Goal: Task Accomplishment & Management: Use online tool/utility

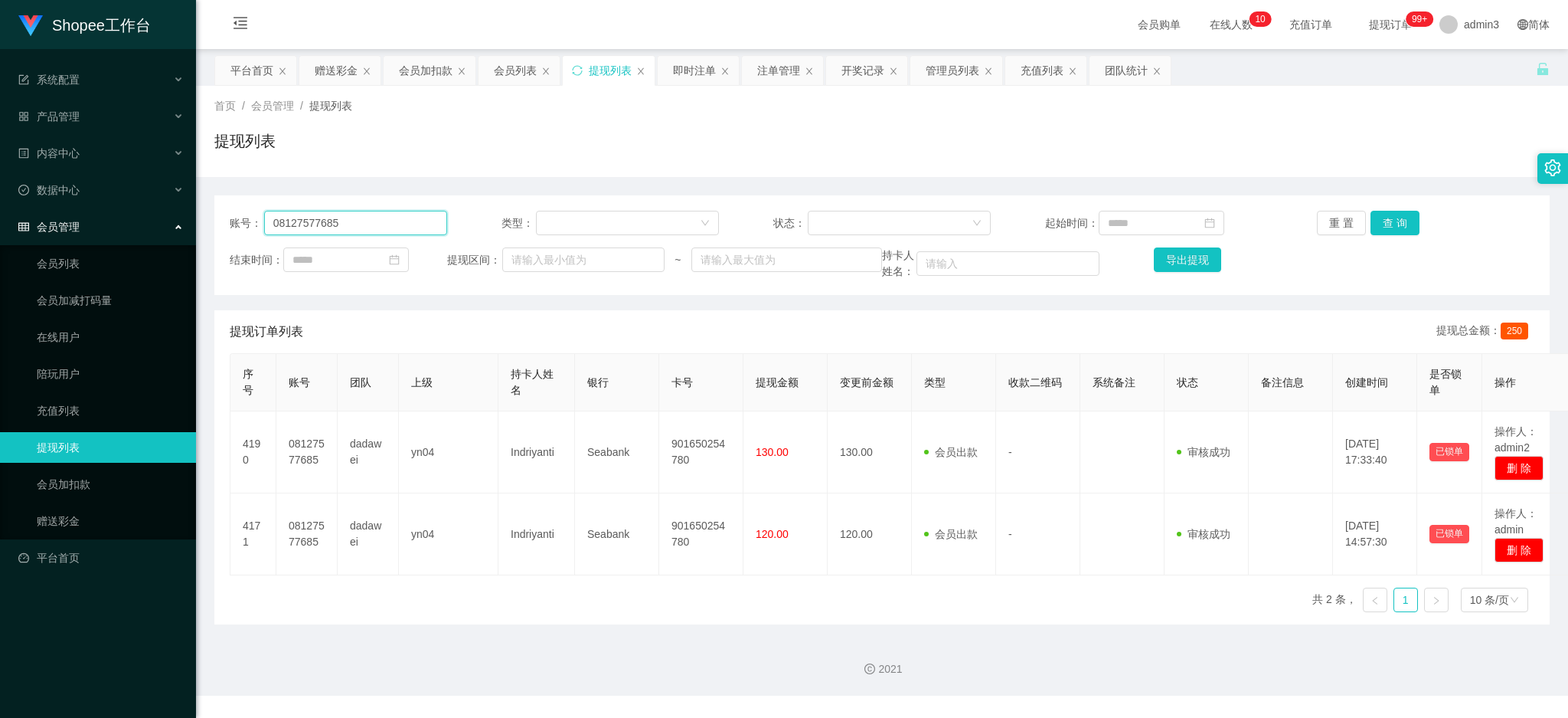
click at [358, 223] on input "08127577685" at bounding box center [355, 222] width 183 height 24
paste input "3195609100"
click at [1376, 220] on button "查 询" at bounding box center [1395, 222] width 49 height 24
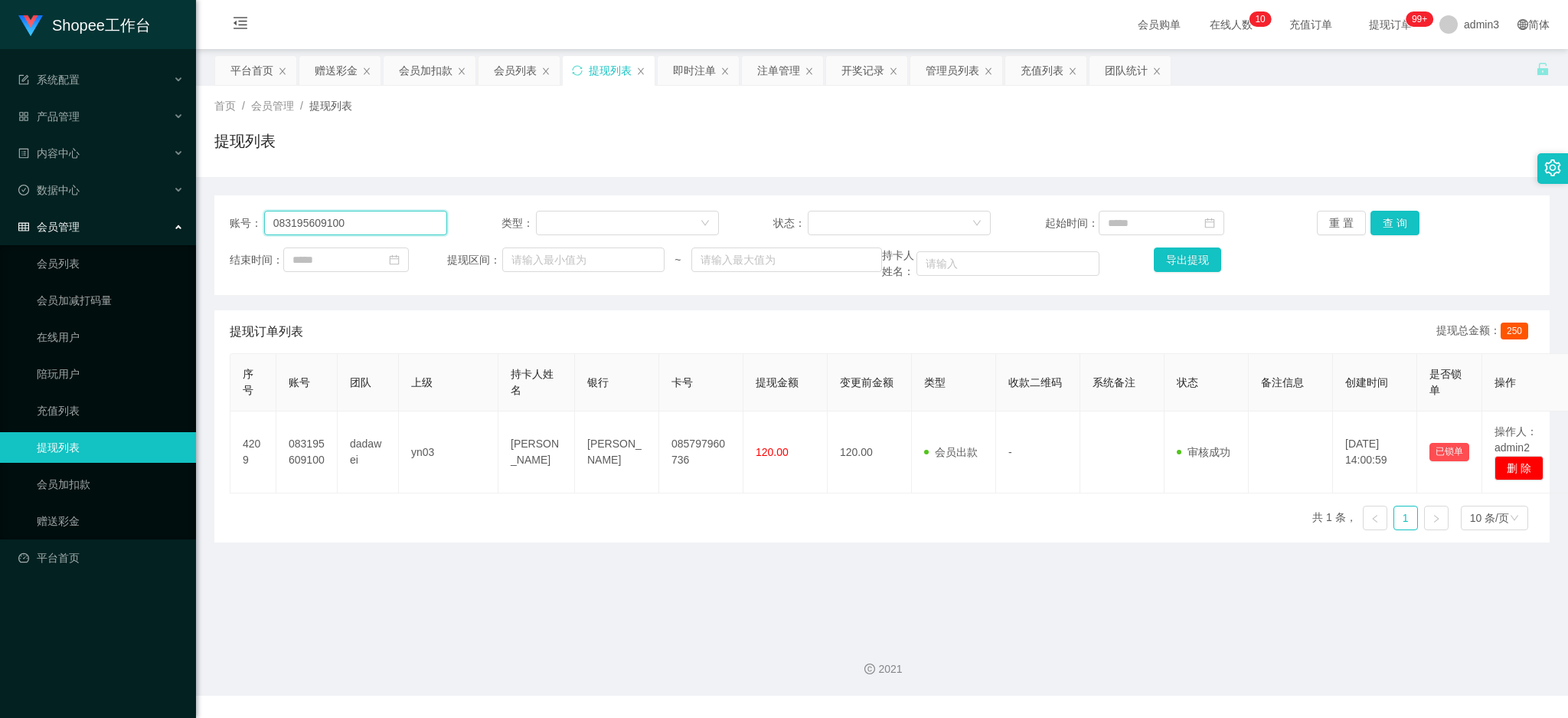
click at [370, 230] on input "083195609100" at bounding box center [355, 222] width 183 height 24
paste input "1952608311"
type input "081952608311"
click at [1393, 209] on div "账号： 081952608311 类型： 状态： 起始时间： 重 置 查 询 结束时间： 提现区间： ~ 持卡人姓名： 导出提现" at bounding box center [881, 245] width 1335 height 99
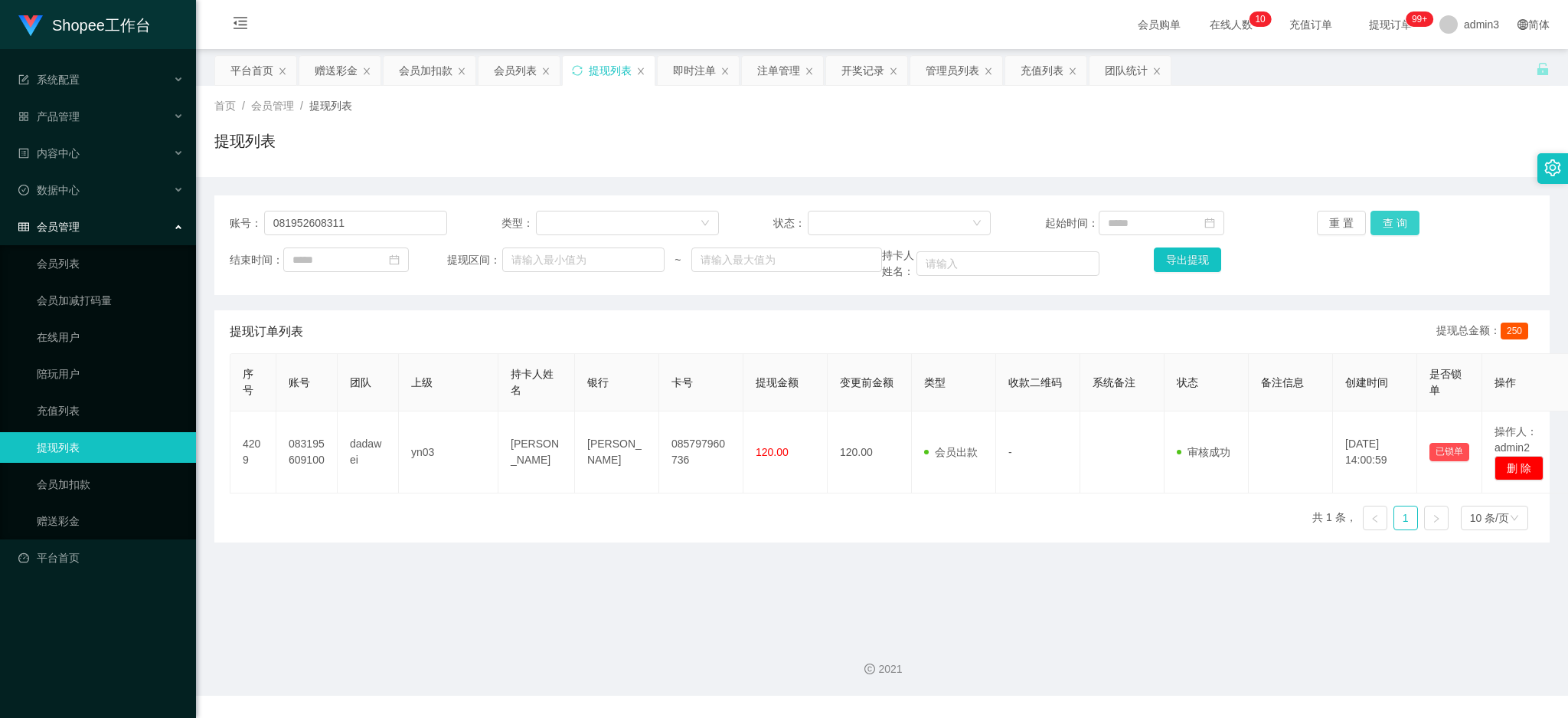
click at [1394, 214] on button "查 询" at bounding box center [1395, 222] width 49 height 24
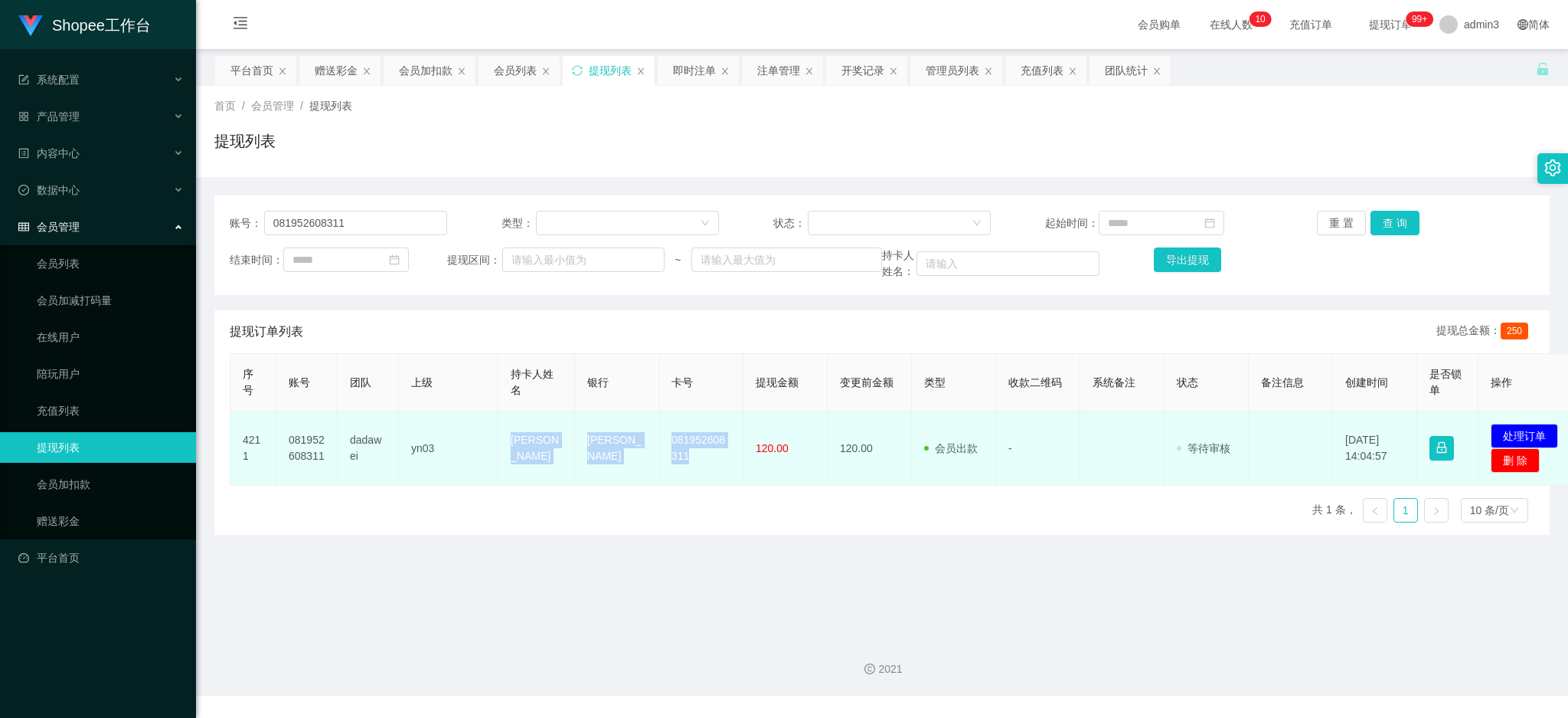
copy tr "[PERSON_NAME] DANA 081952608311"
drag, startPoint x: 503, startPoint y: 430, endPoint x: 688, endPoint y: 467, distance: 188.7
click at [688, 467] on tr "4211 081952608311 dadawei yn03 Vinie Carista DANA 081952608311 120.00 120.00 会员…" at bounding box center [905, 448] width 1350 height 74
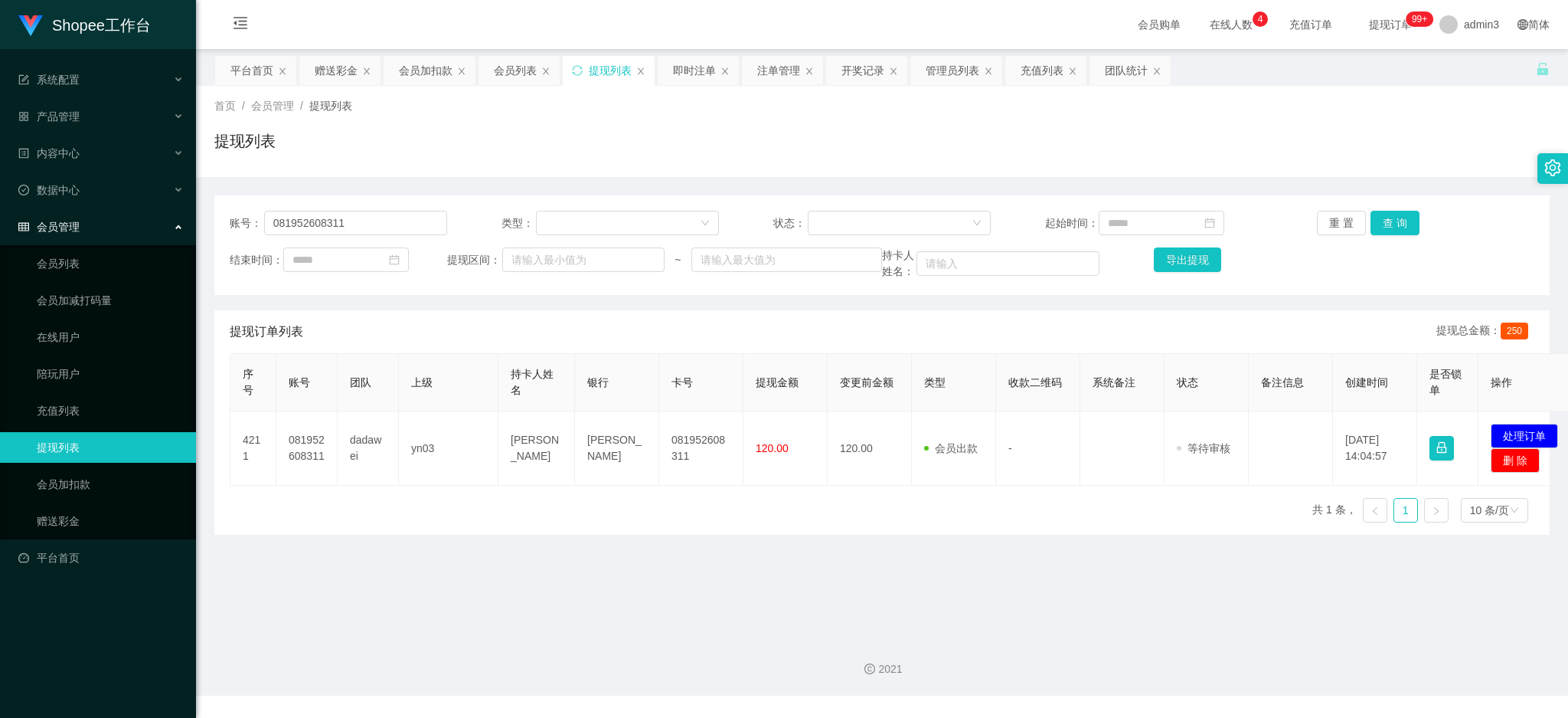
click at [740, 487] on div "序号 账号 团队 上级 持卡人姓名 银行 卡号 提现金额 变更前金额 类型 收款二维码 系统备注 状态 备注信息 创建时间 是否锁单 操作 4211 0819…" at bounding box center [881, 443] width 1304 height 182
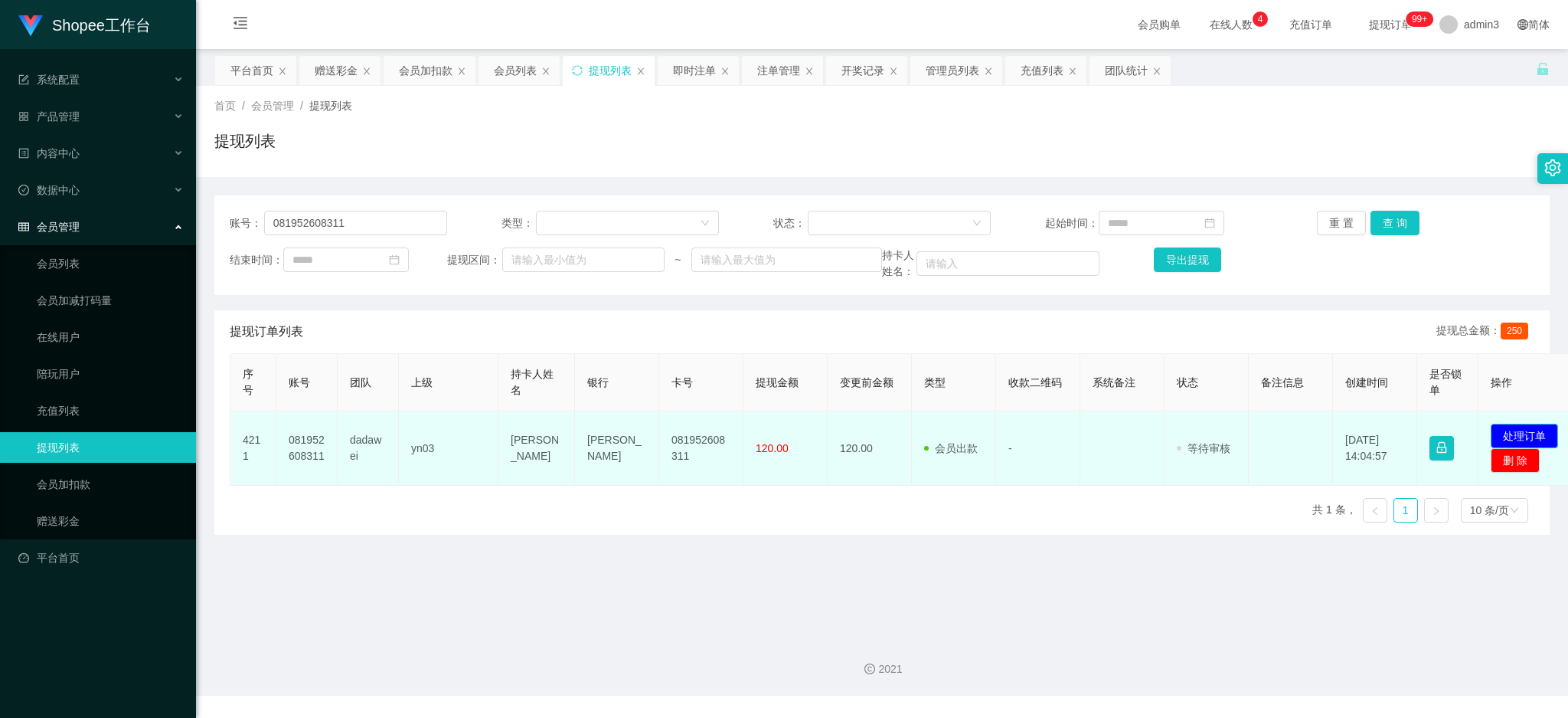
click at [1513, 434] on button "处理订单" at bounding box center [1524, 436] width 68 height 24
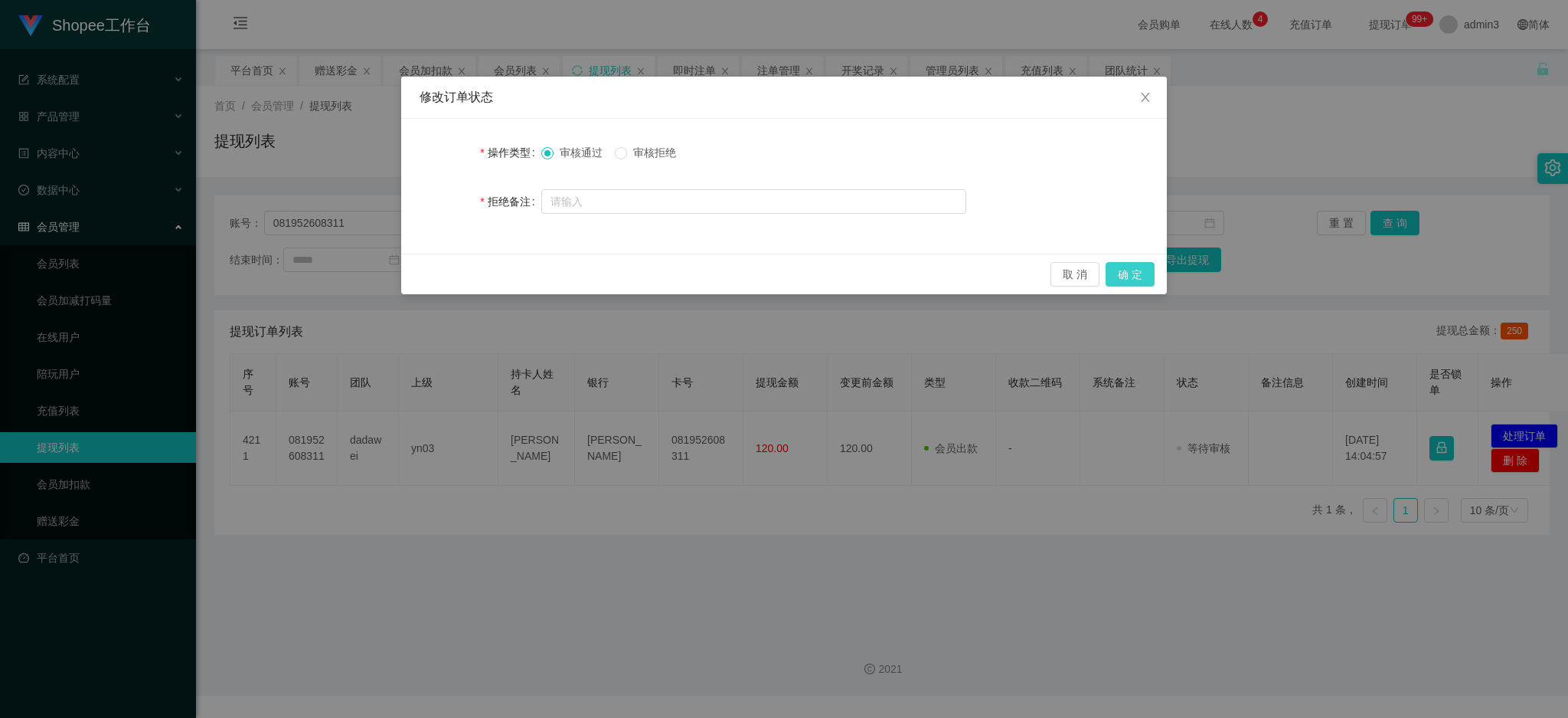
click at [1116, 271] on button "确 定" at bounding box center [1130, 274] width 49 height 24
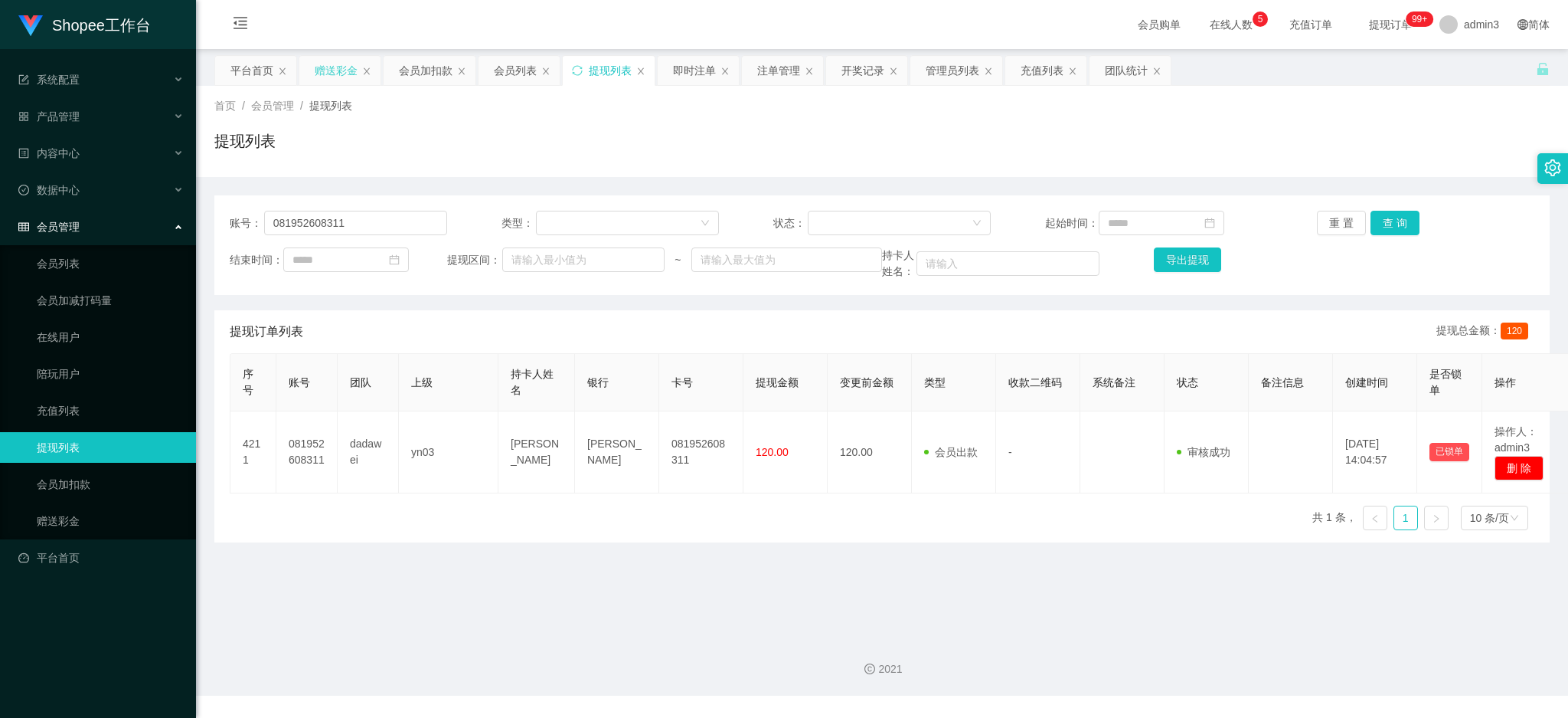
click at [326, 70] on div "赠送彩金" at bounding box center [336, 71] width 43 height 29
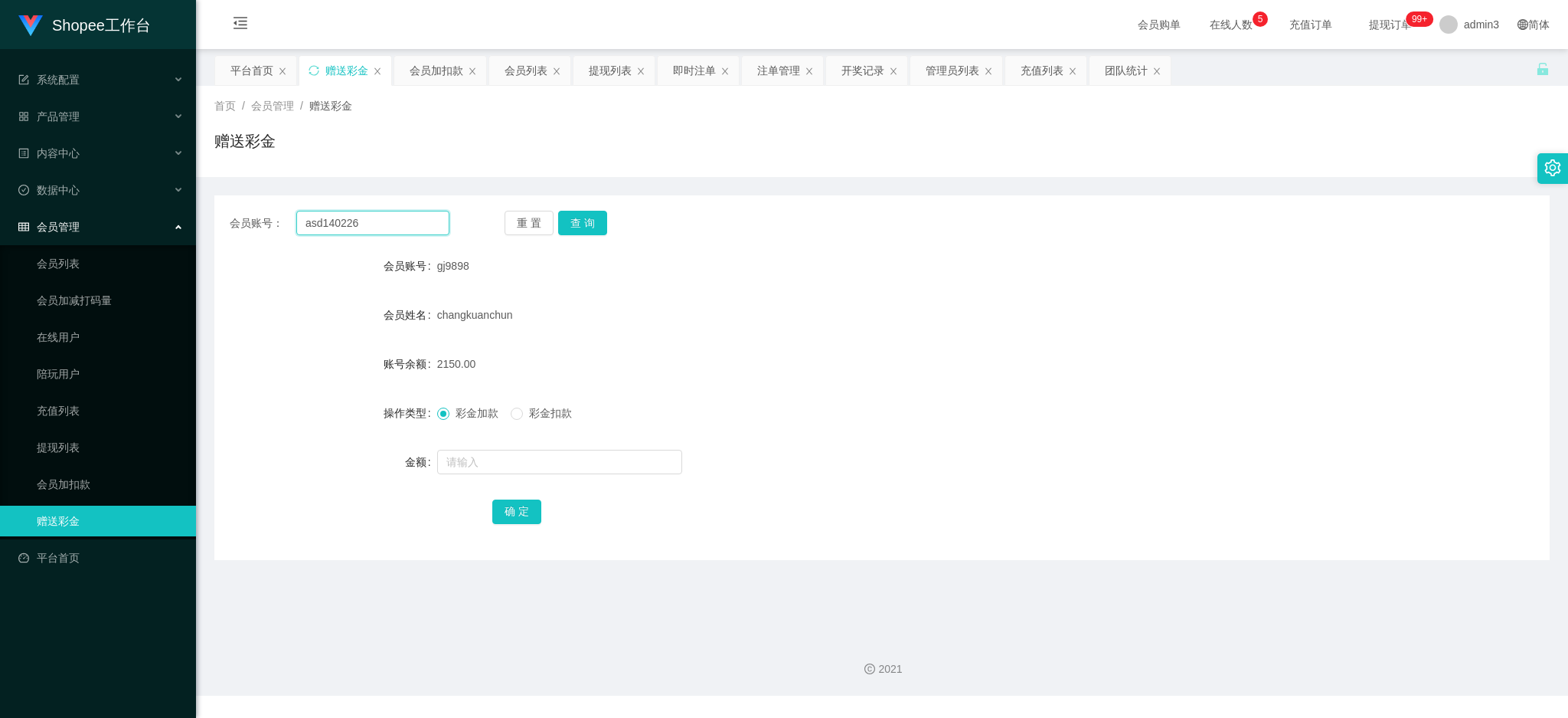
click at [332, 218] on input "asd140226" at bounding box center [373, 222] width 153 height 24
paste input "Jihan2000"
type input "Jihan2000"
drag, startPoint x: 565, startPoint y: 221, endPoint x: 564, endPoint y: 231, distance: 10.0
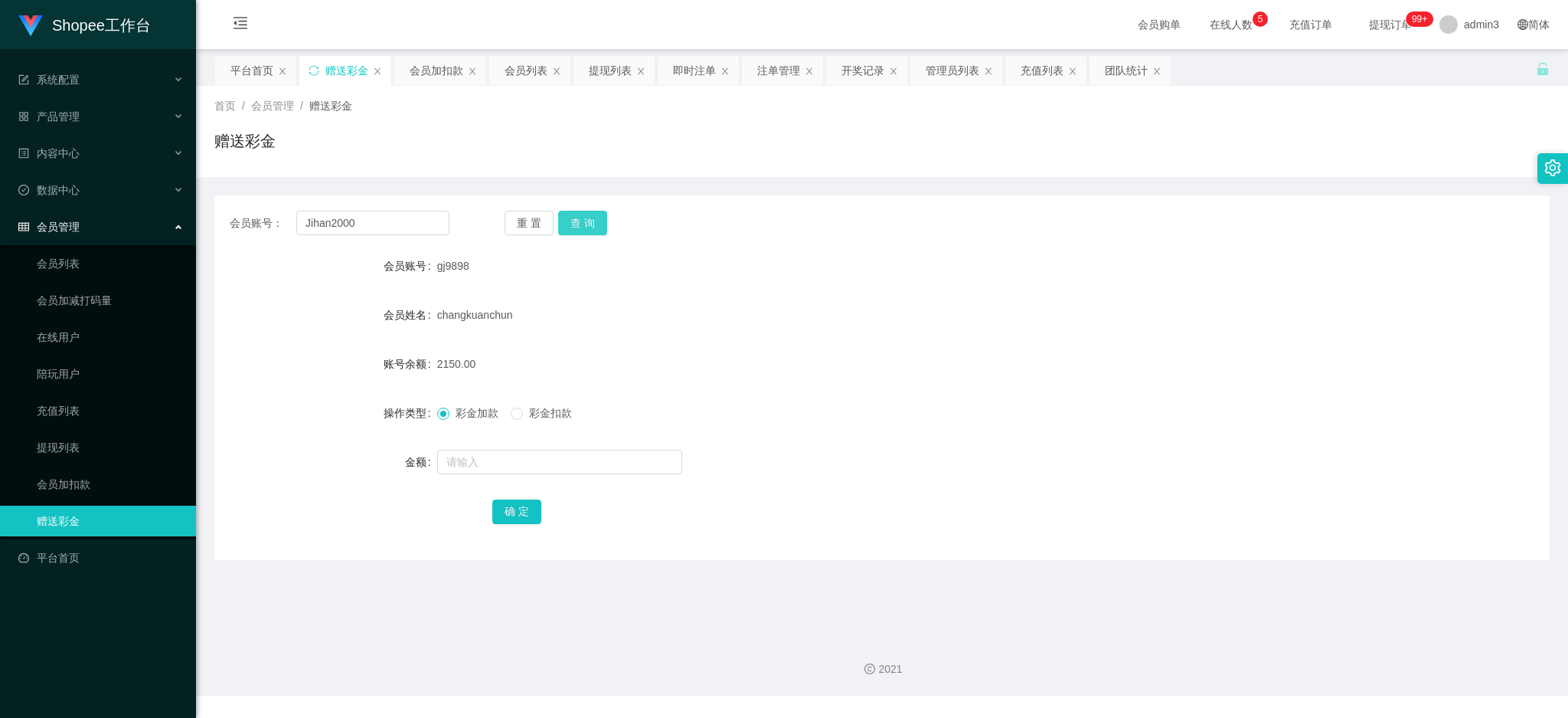
click at [565, 221] on button "查 询" at bounding box center [582, 222] width 49 height 24
click at [506, 473] on input "text" at bounding box center [560, 462] width 245 height 24
type input "2"
click at [515, 507] on button "确 定" at bounding box center [516, 512] width 49 height 24
click at [629, 70] on div "提现列表" at bounding box center [610, 71] width 43 height 29
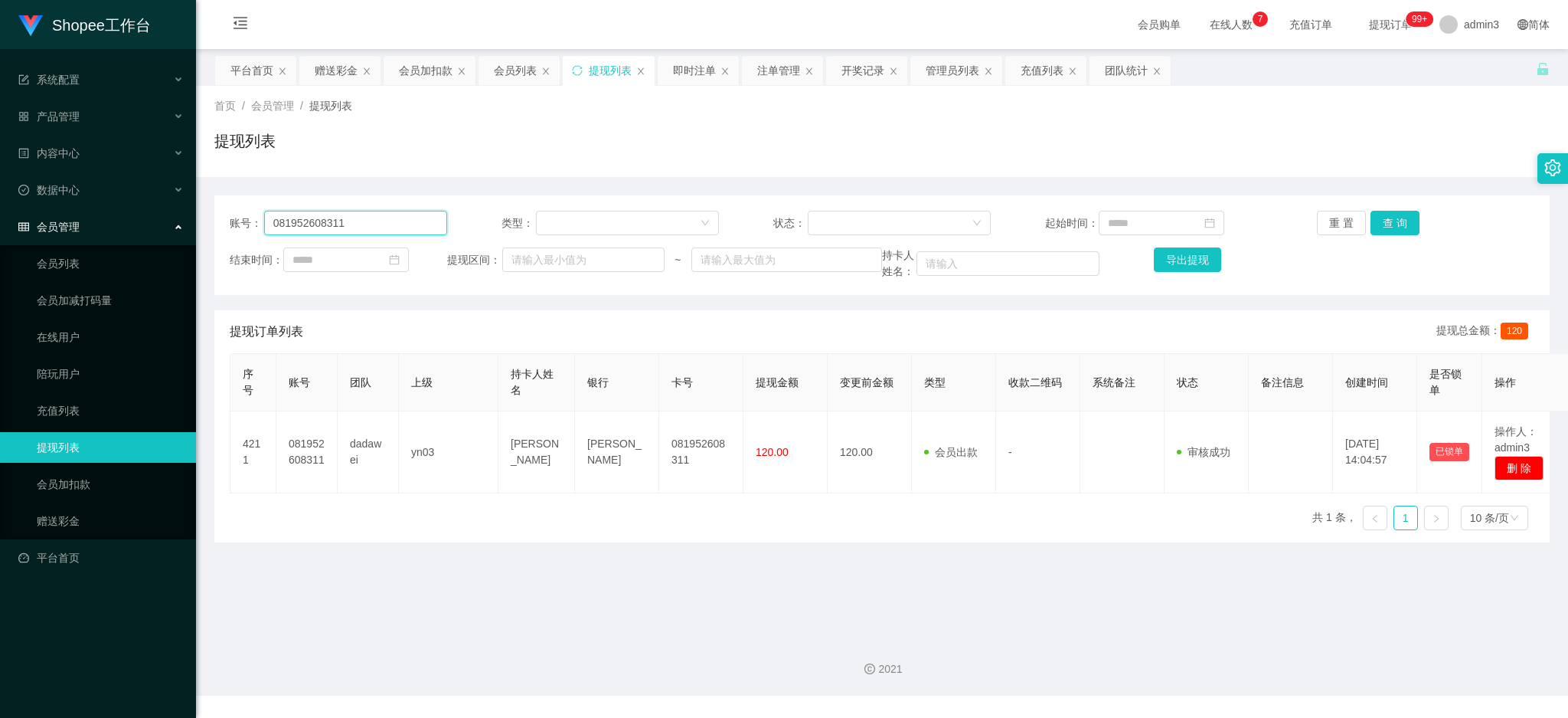
click at [362, 228] on input "081952608311" at bounding box center [355, 222] width 183 height 24
paste input "8219670190"
type input "088219670190"
click at [1379, 215] on button "查 询" at bounding box center [1395, 222] width 49 height 24
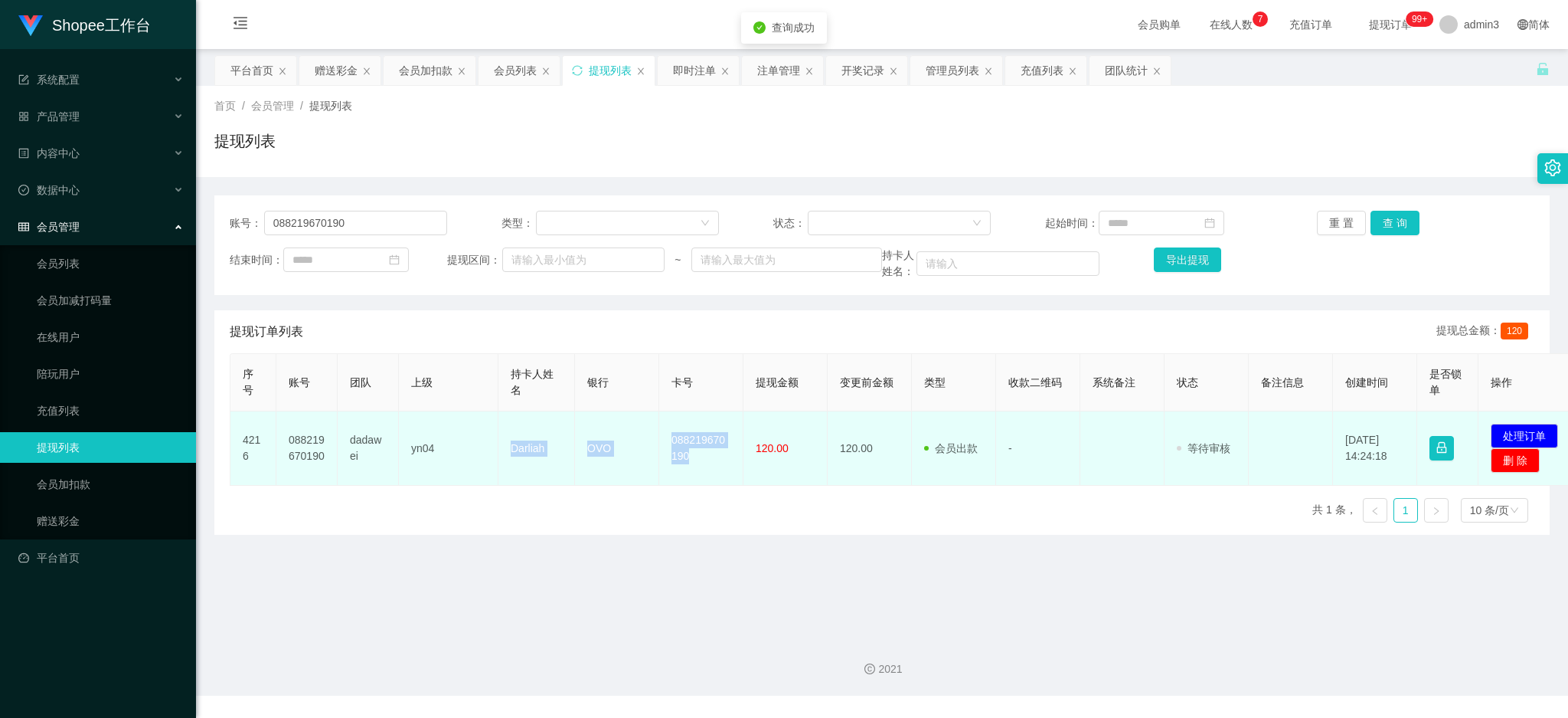
drag, startPoint x: 499, startPoint y: 439, endPoint x: 698, endPoint y: 460, distance: 200.1
click at [696, 459] on tr "4216 088219670190 dadawei yn04 Darliah OVO 088219670190 120.00 120.00 会员出款 人工取款…" at bounding box center [905, 448] width 1350 height 74
copy tr "Darliah OVO 088219670190"
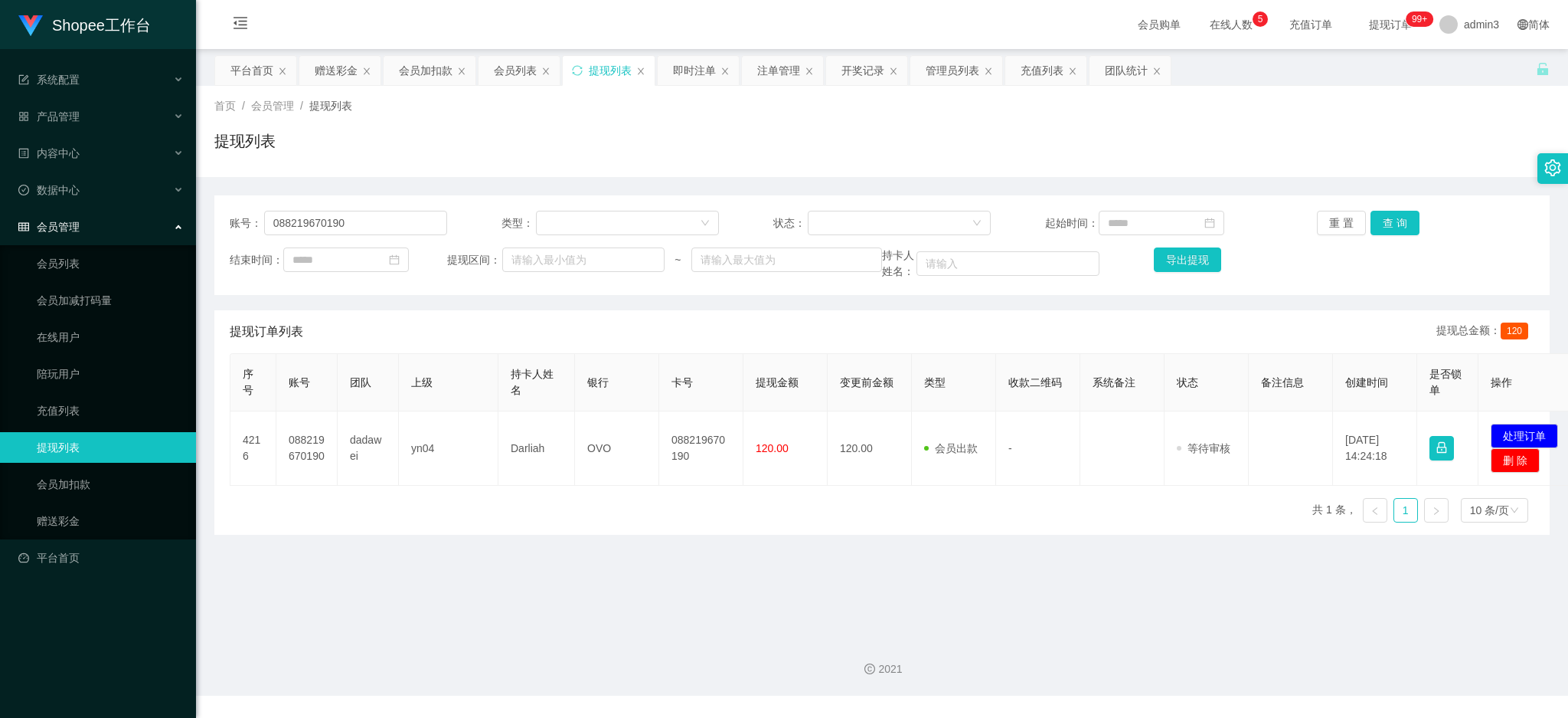
click at [687, 502] on div "序号 账号 团队 上级 持卡人姓名 银行 卡号 提现金额 变更前金额 类型 收款二维码 系统备注 状态 备注信息 创建时间 是否锁单 操作 4216 0882…" at bounding box center [881, 443] width 1304 height 182
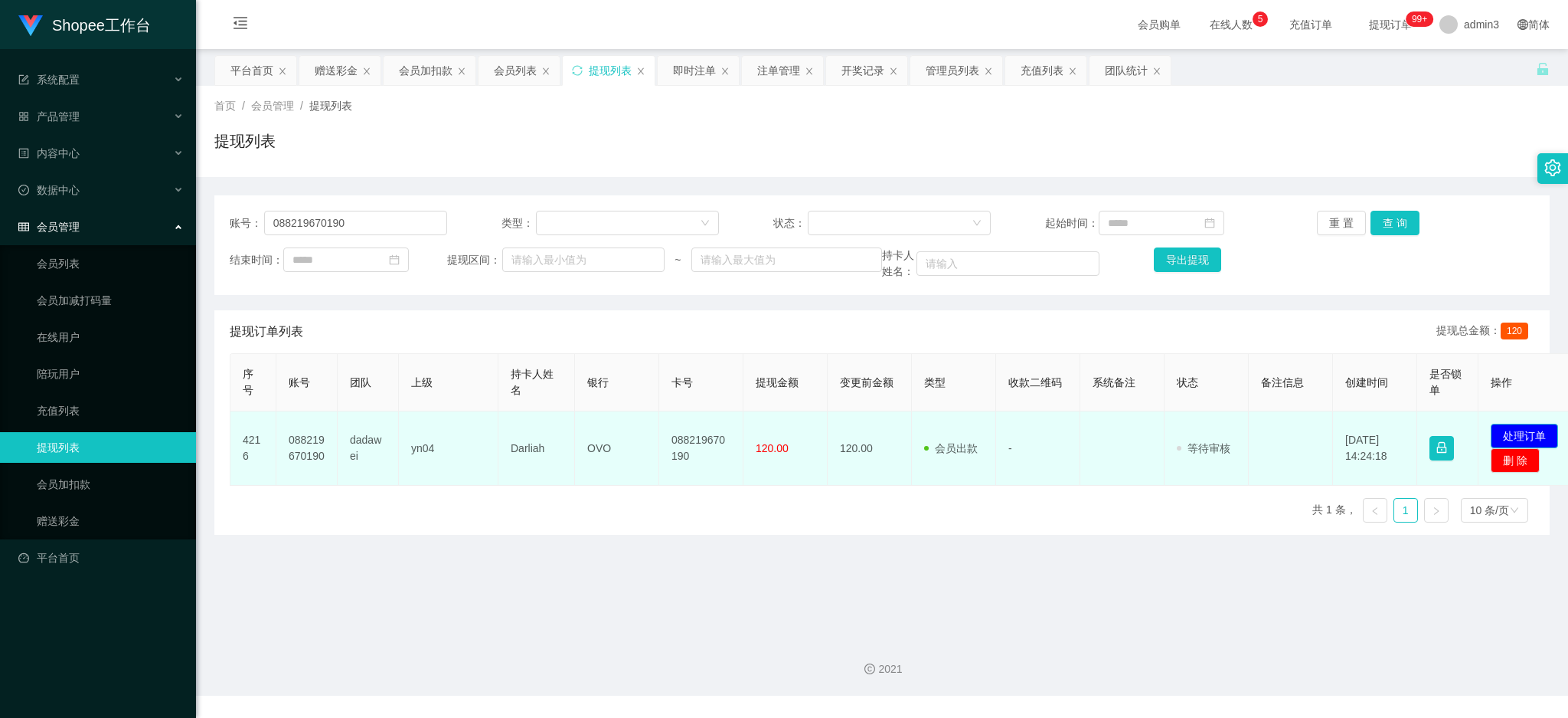
click at [1504, 430] on button "处理订单" at bounding box center [1524, 436] width 68 height 24
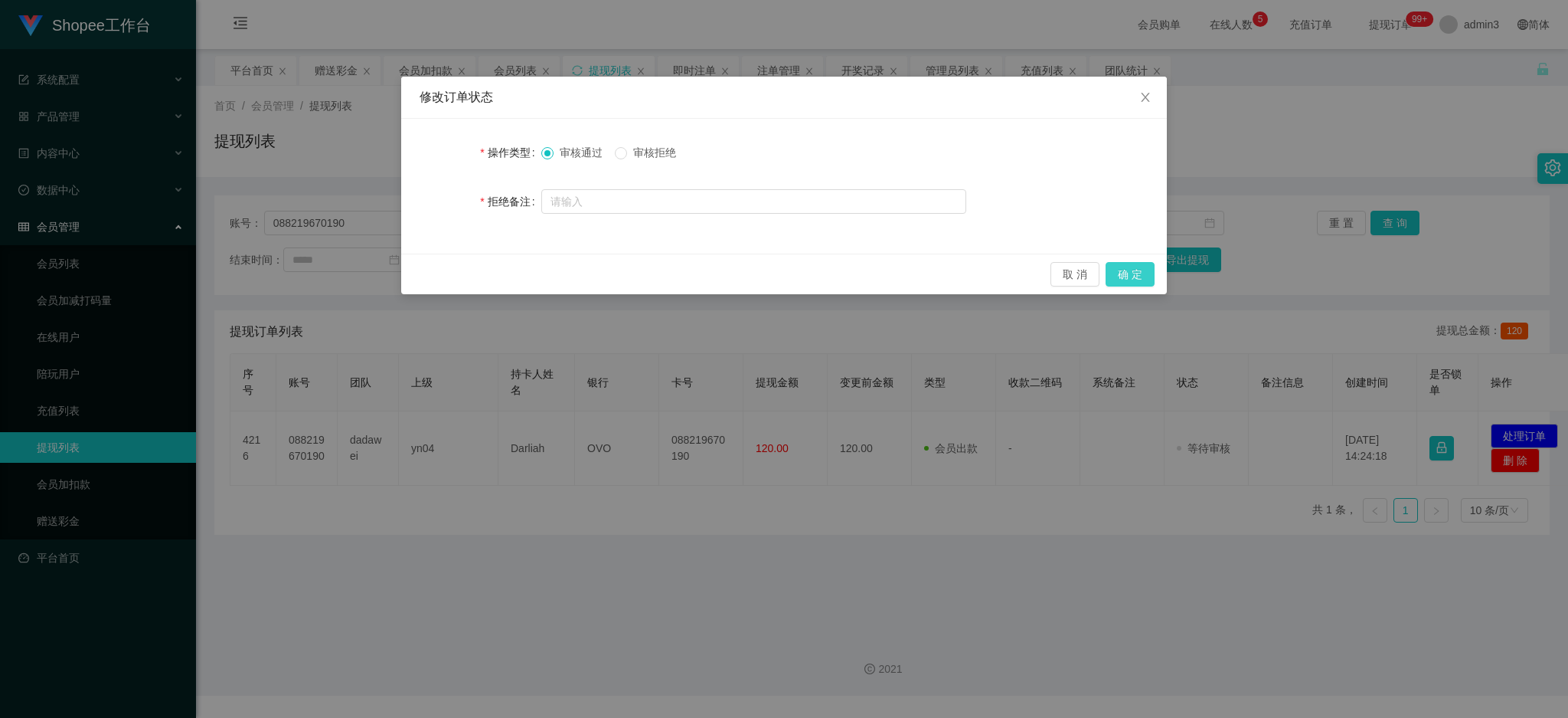
click at [1127, 273] on button "确 定" at bounding box center [1130, 274] width 49 height 24
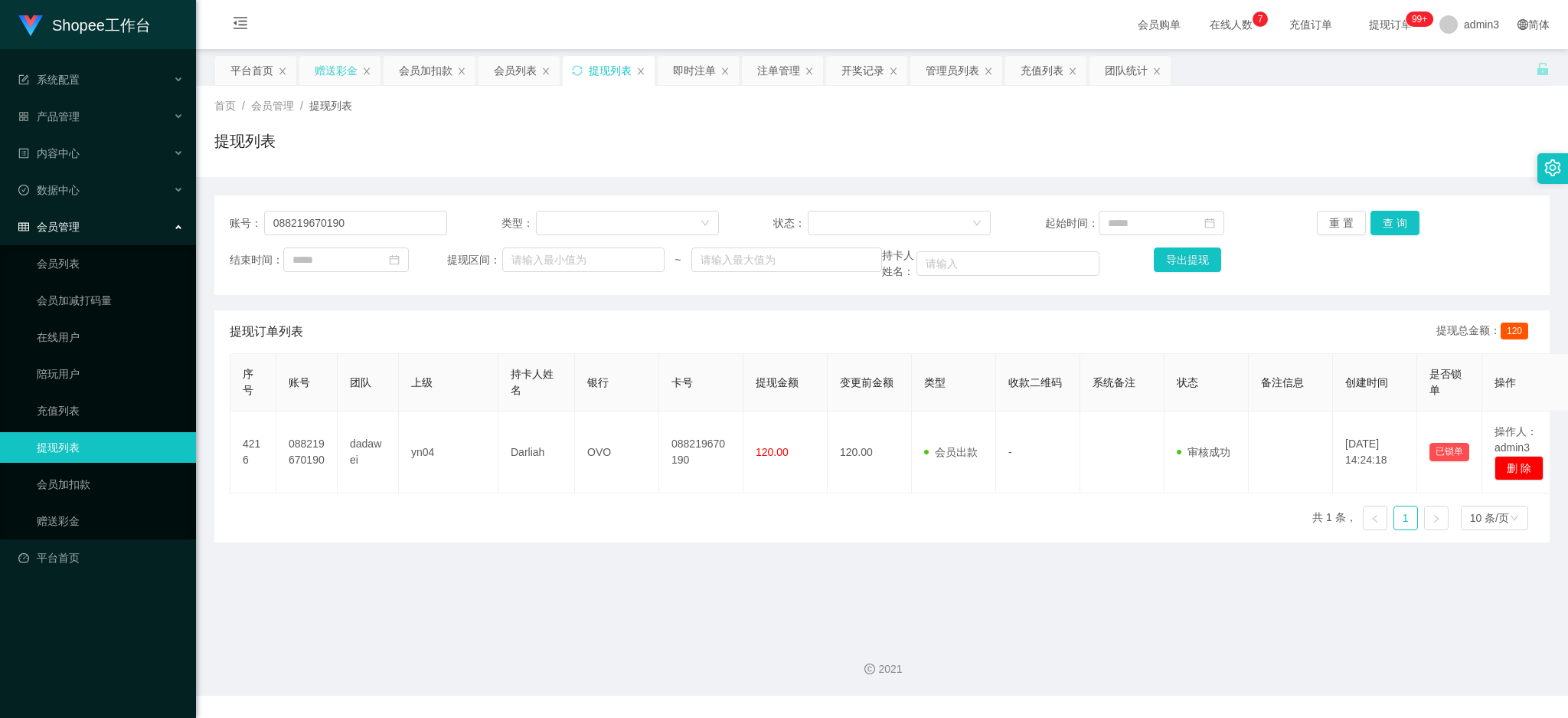
click at [336, 65] on div "赠送彩金" at bounding box center [336, 71] width 43 height 29
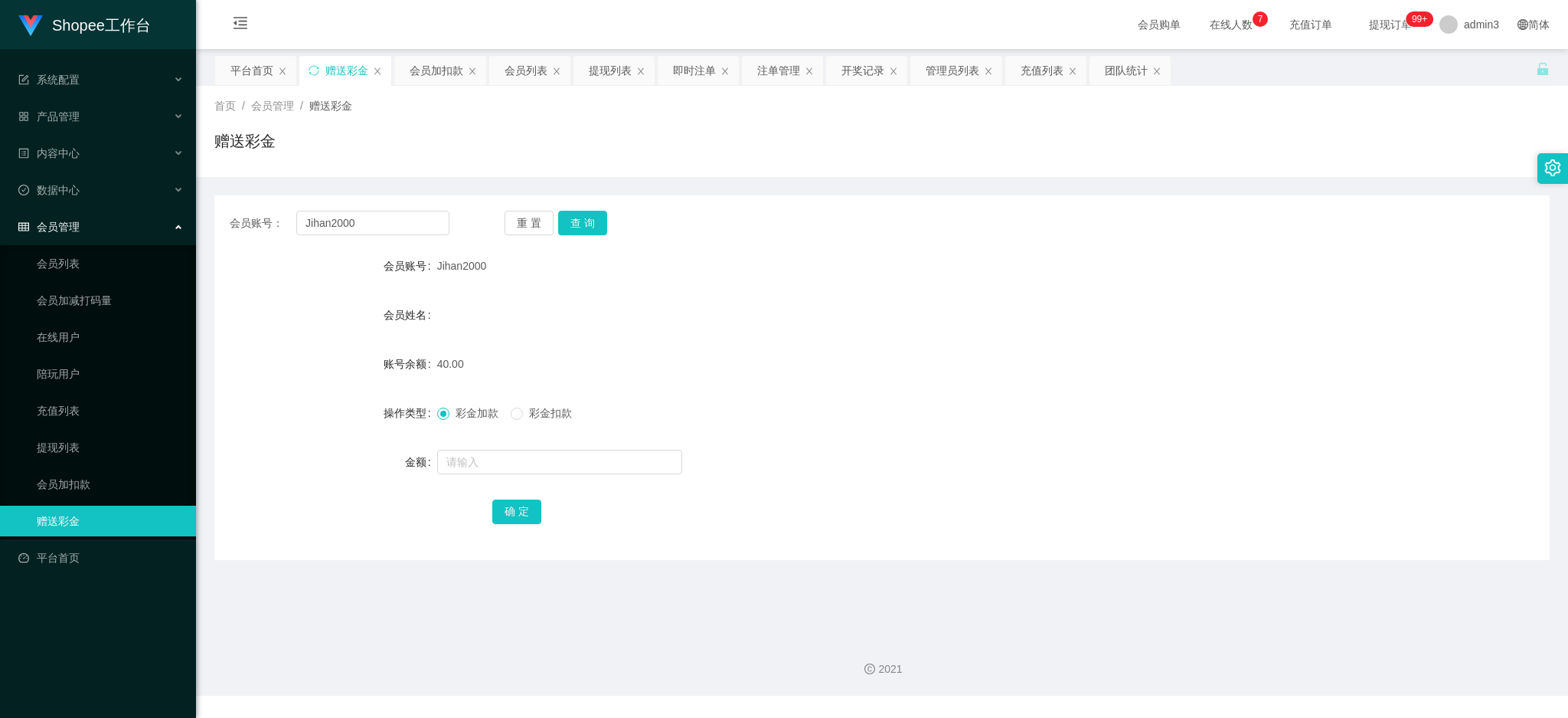
click at [332, 209] on div "会员账号： Jihan2000 重 置 查 询 会员账号 Jihan2000 会员姓名 账号余额 40.00 操作类型 彩金加款 彩金扣款 金额 确 定" at bounding box center [881, 377] width 1335 height 364
click at [331, 222] on input "Jihan2000" at bounding box center [373, 222] width 153 height 24
paste input "Meymeyin"
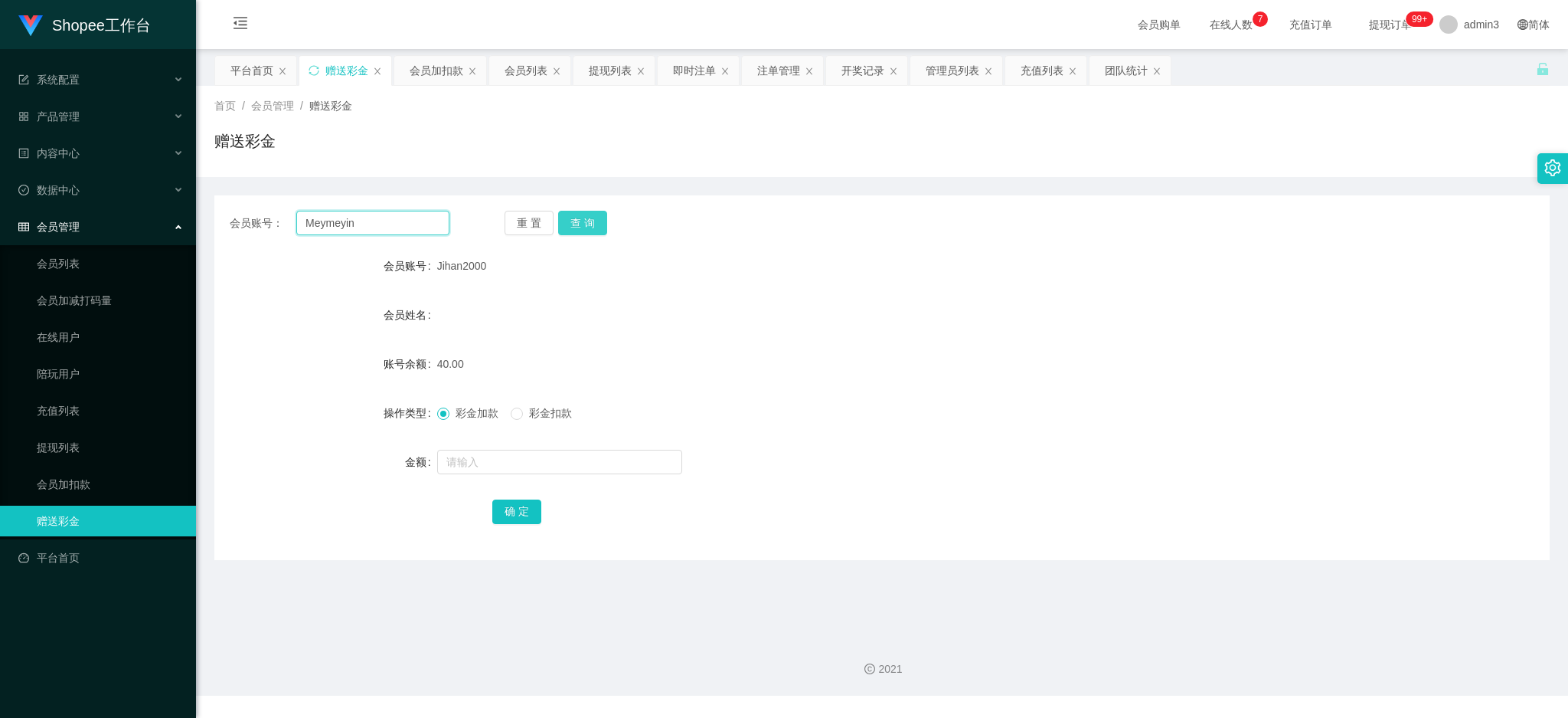
type input "Meymeyin"
click at [585, 214] on button "查 询" at bounding box center [582, 222] width 49 height 24
click at [510, 465] on input "text" at bounding box center [560, 462] width 245 height 24
type input "40"
click at [520, 500] on button "确 定" at bounding box center [516, 512] width 49 height 24
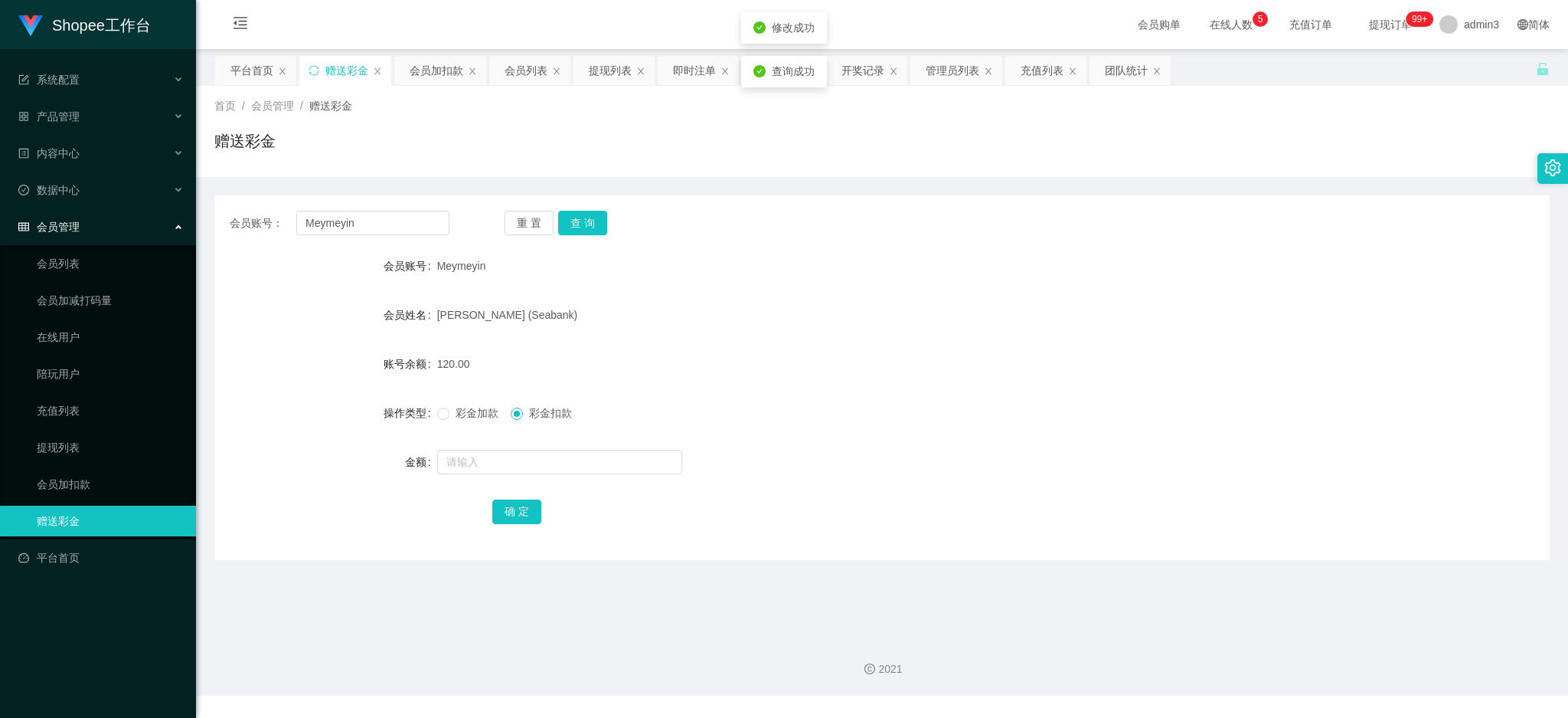
drag, startPoint x: 438, startPoint y: 418, endPoint x: 432, endPoint y: 474, distance: 56.3
click at [438, 423] on div "彩金加款 彩金扣款" at bounding box center [827, 413] width 779 height 31
click at [438, 400] on div "彩金加款 彩金扣款" at bounding box center [827, 413] width 779 height 31
drag, startPoint x: 438, startPoint y: 406, endPoint x: 433, endPoint y: 539, distance: 133.1
click at [438, 406] on label "彩金加款" at bounding box center [471, 413] width 68 height 16
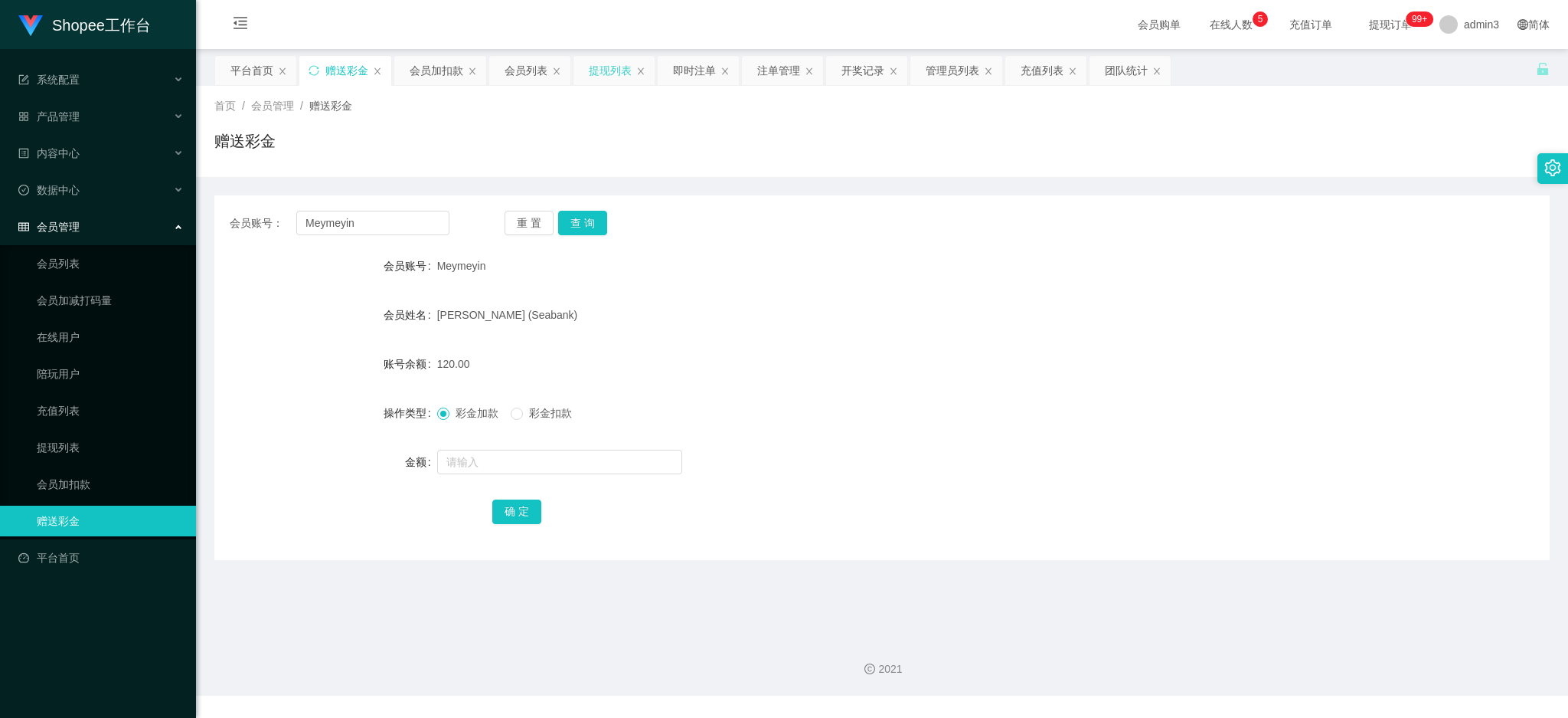
click at [605, 79] on div "提现列表" at bounding box center [610, 71] width 43 height 29
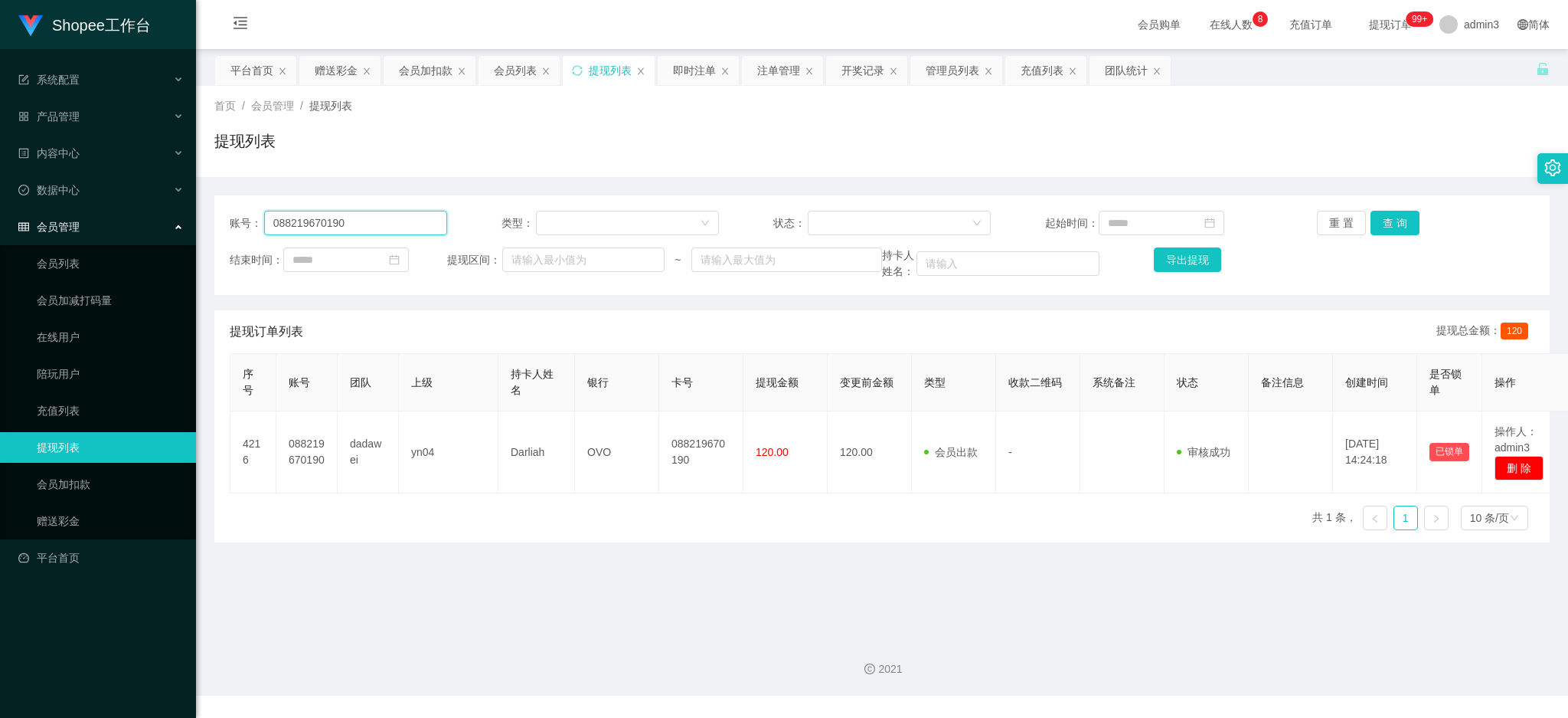
click at [363, 227] on input "088219670190" at bounding box center [355, 222] width 183 height 24
paste input "2284843295"
type input "082284843295"
click at [1381, 231] on button "查 询" at bounding box center [1395, 222] width 49 height 24
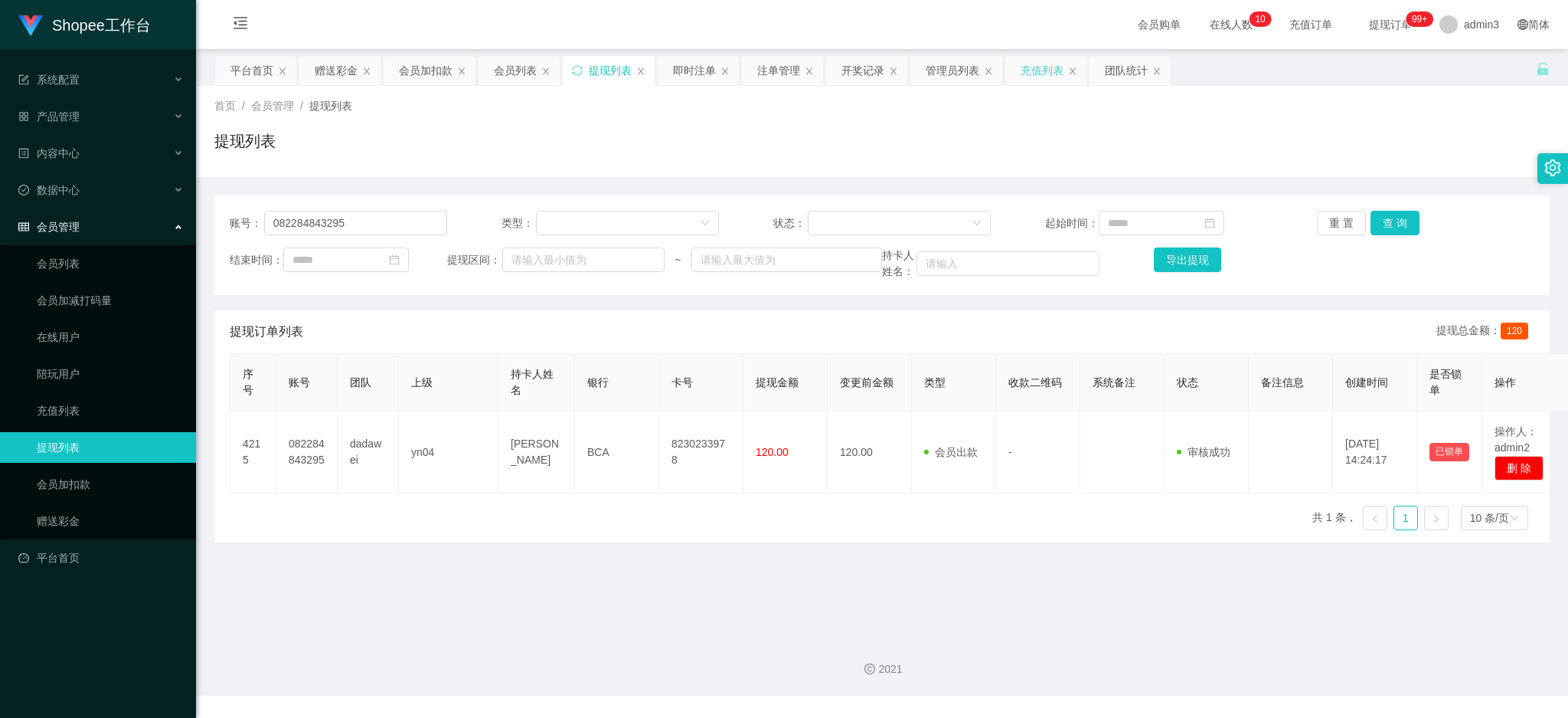
click at [1041, 68] on div "充值列表" at bounding box center [1042, 71] width 43 height 29
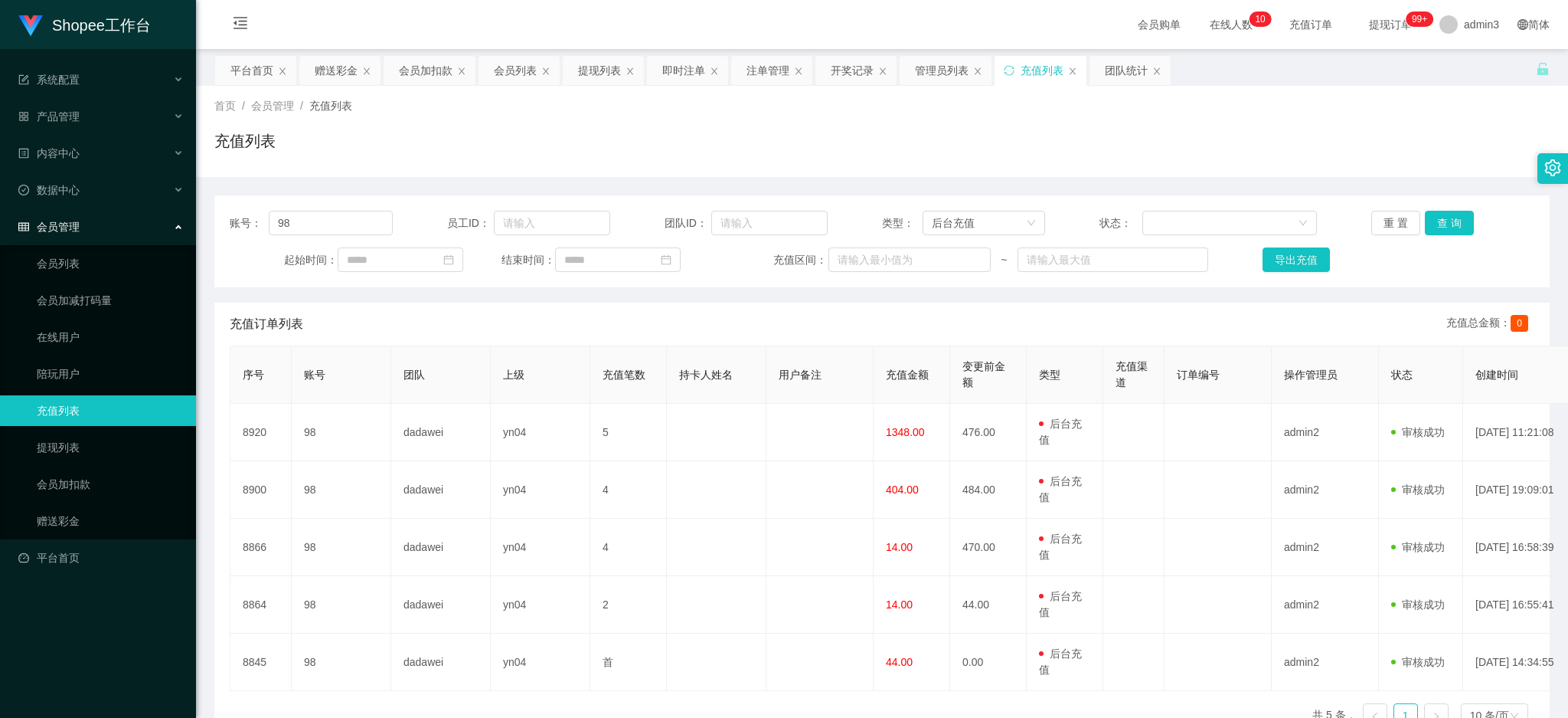
click at [257, 227] on span "账号：" at bounding box center [249, 223] width 39 height 16
click at [316, 221] on input "98" at bounding box center [331, 222] width 124 height 24
paste input "A986"
type input "A986"
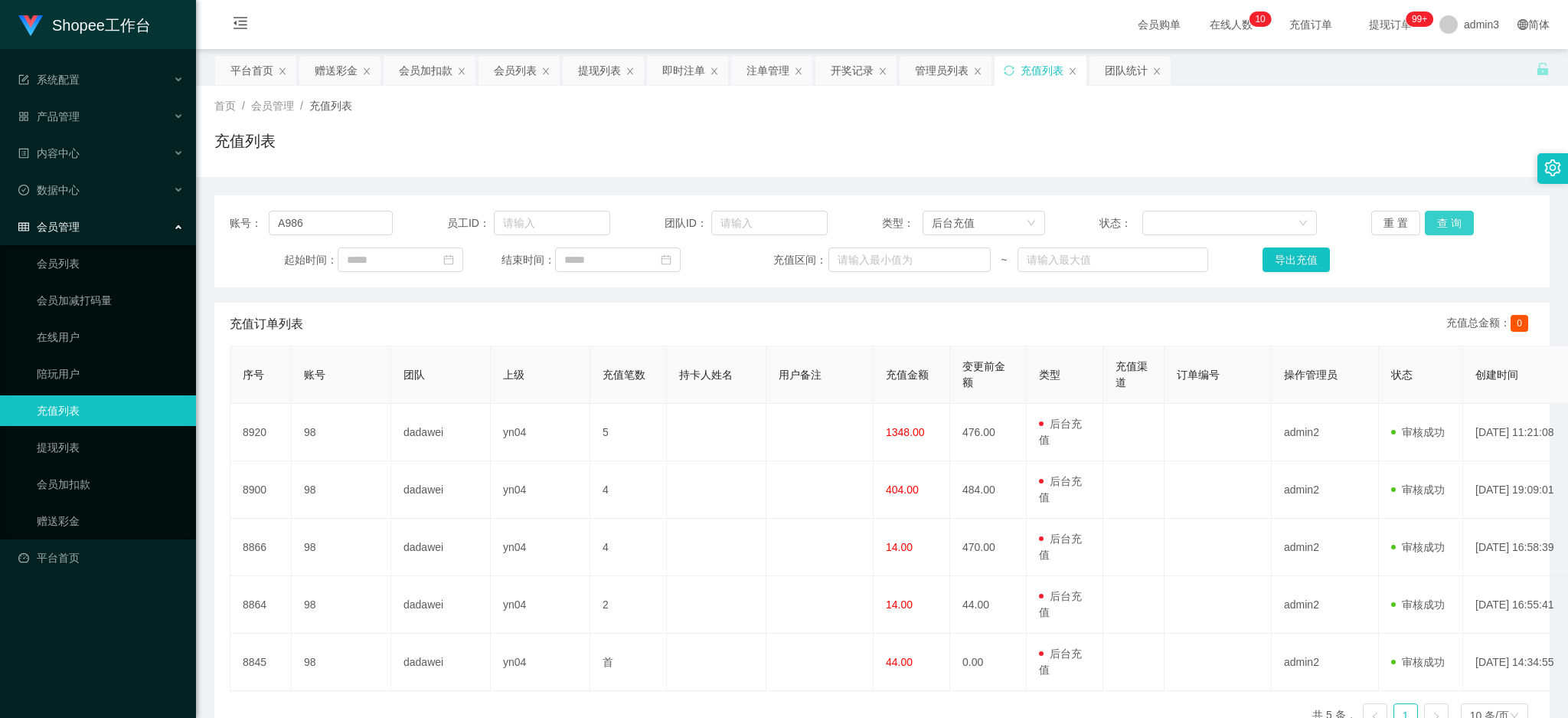
click at [1443, 226] on button "查 询" at bounding box center [1449, 222] width 49 height 24
click at [689, 70] on div "即时注单" at bounding box center [683, 71] width 43 height 29
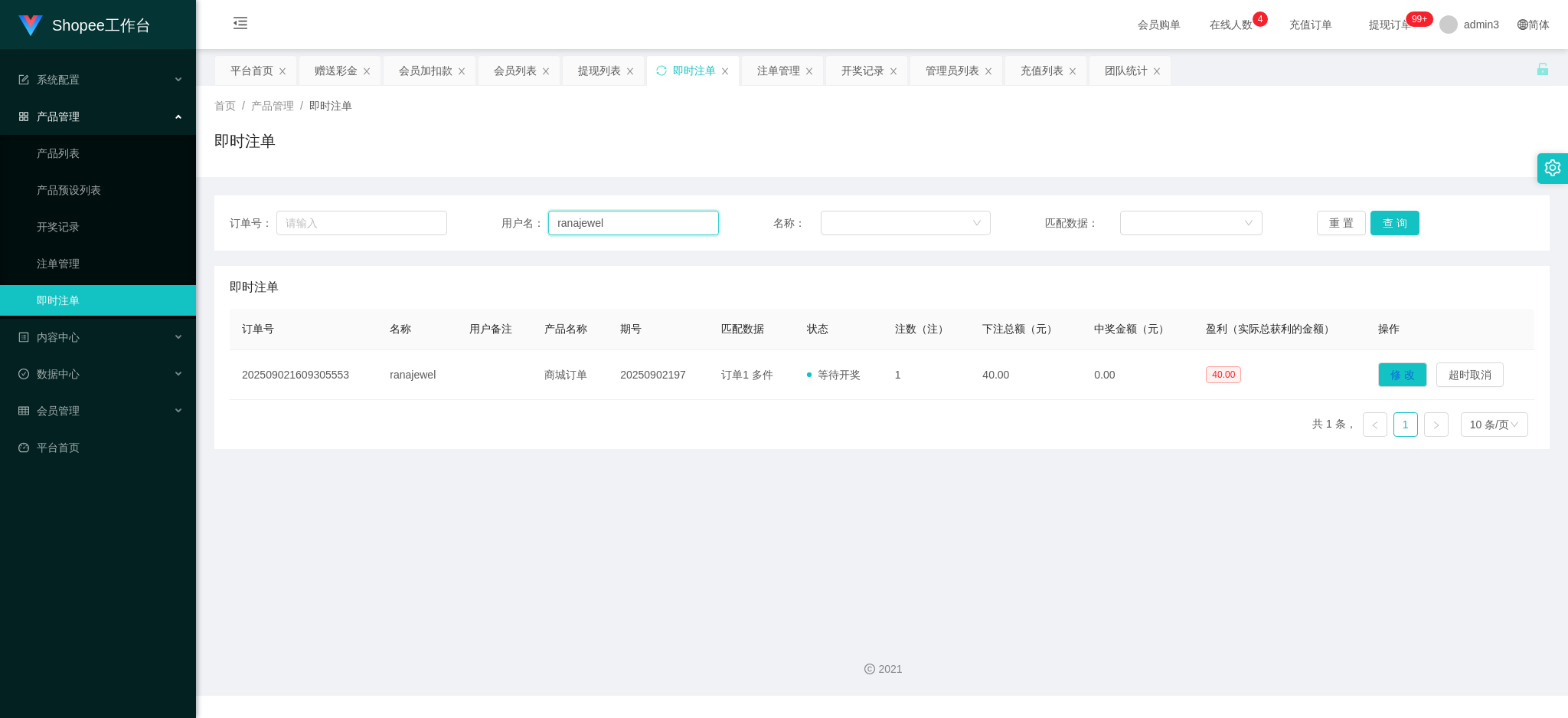
click at [599, 231] on input "ranajewel" at bounding box center [634, 222] width 171 height 24
paste input "Onoy99"
click at [1376, 219] on button "查 询" at bounding box center [1395, 222] width 49 height 24
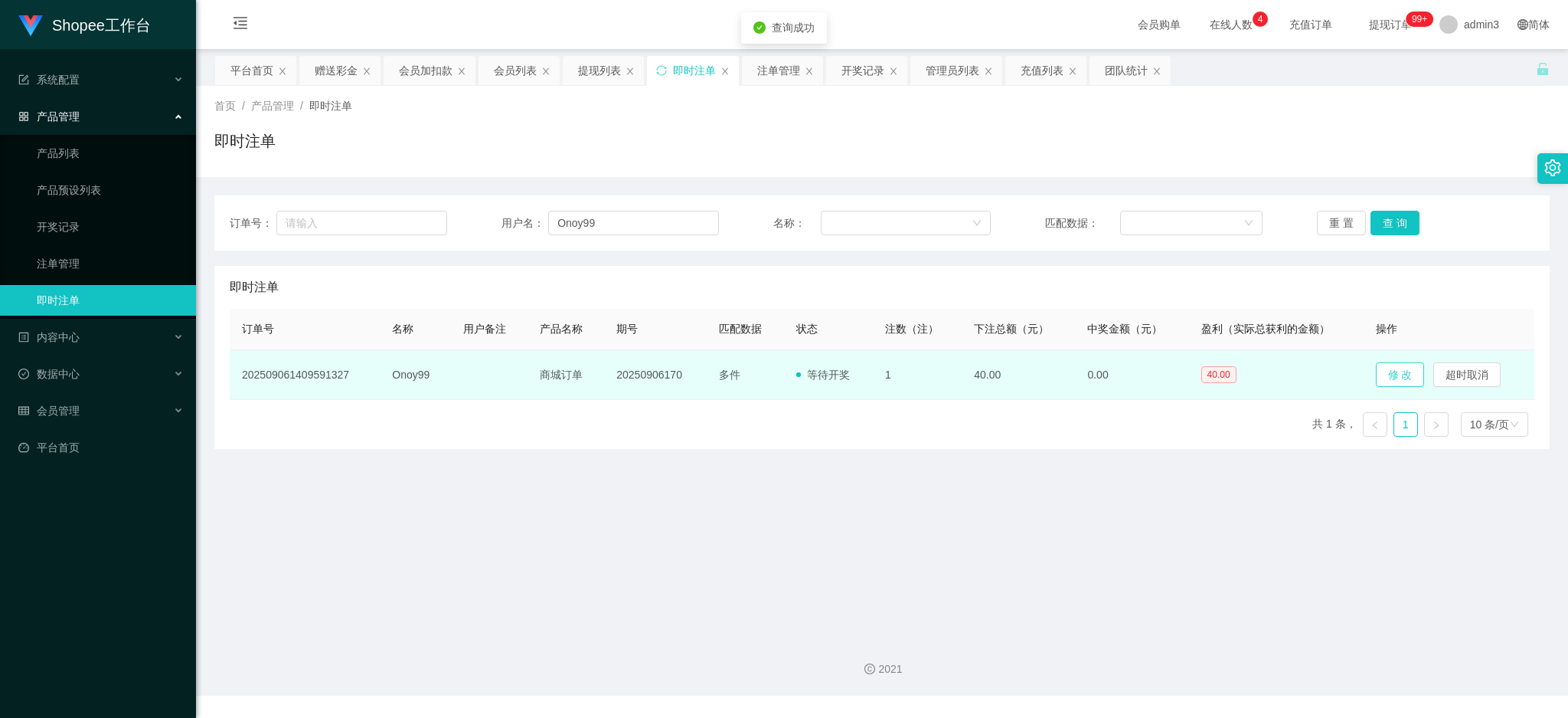
click at [1397, 368] on button "修 改" at bounding box center [1400, 375] width 49 height 24
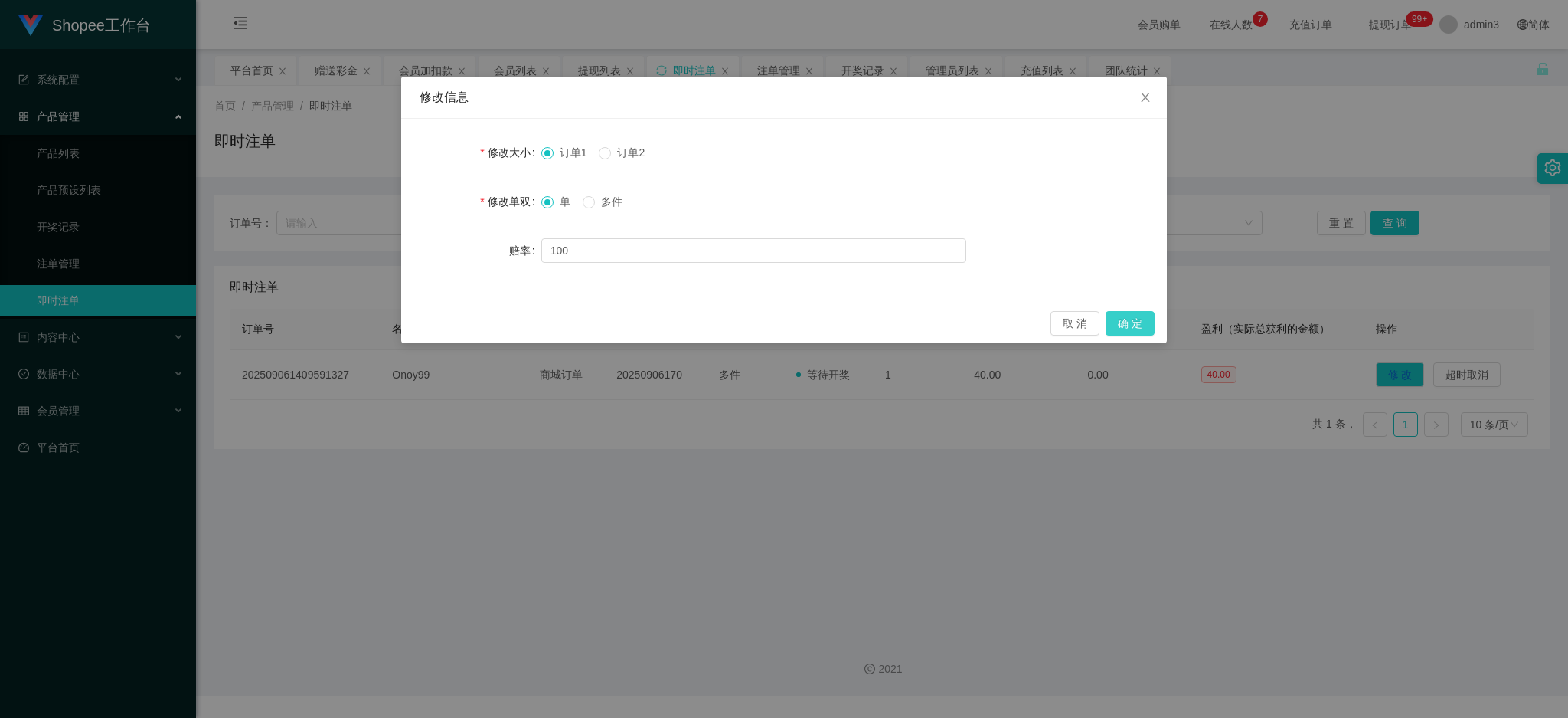
click at [1121, 319] on button "确 定" at bounding box center [1130, 324] width 49 height 24
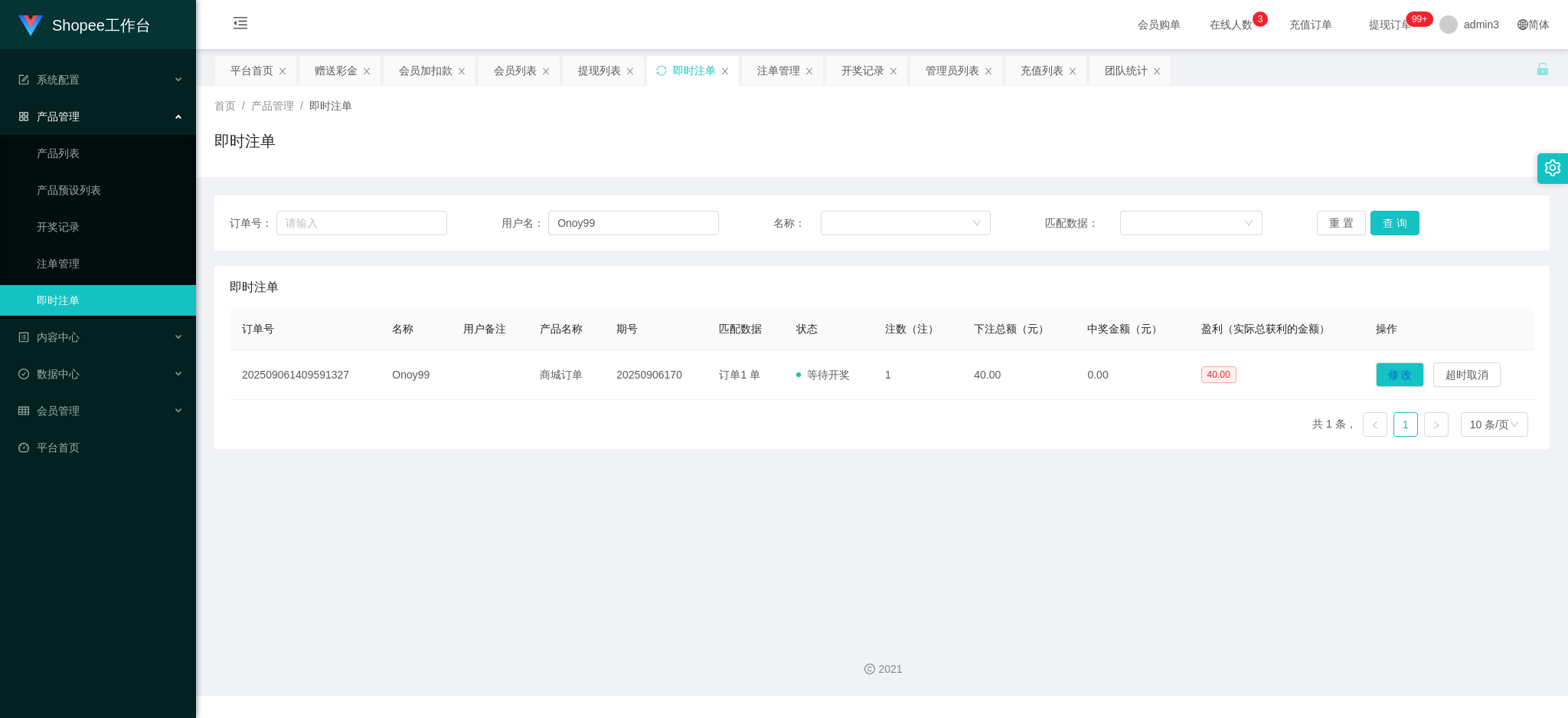
click at [692, 72] on div "即时注单" at bounding box center [694, 71] width 43 height 29
click at [585, 222] on input "Onoy99" at bounding box center [634, 222] width 171 height 24
paste input "Siatkui"
type input "Siatkui"
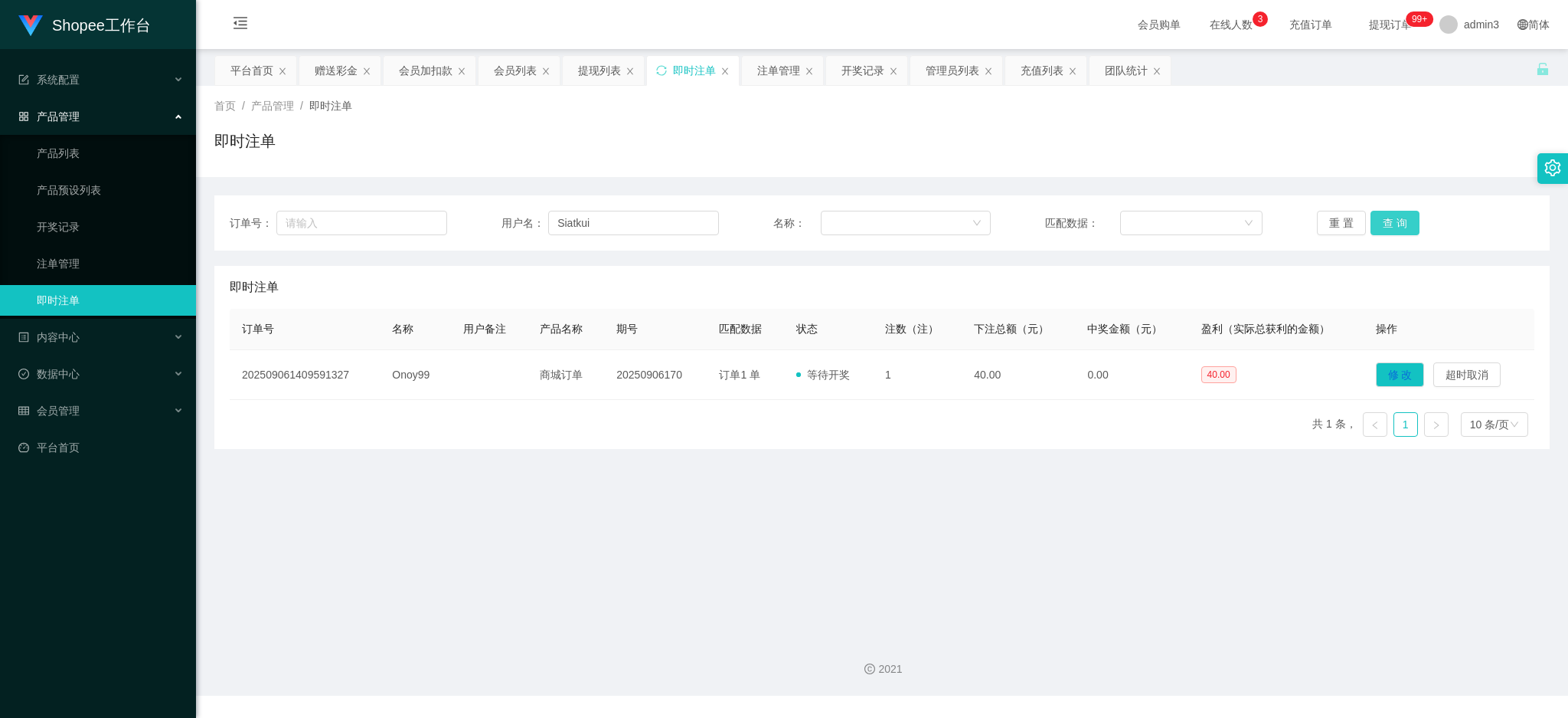
click at [1400, 218] on button "查 询" at bounding box center [1395, 222] width 49 height 24
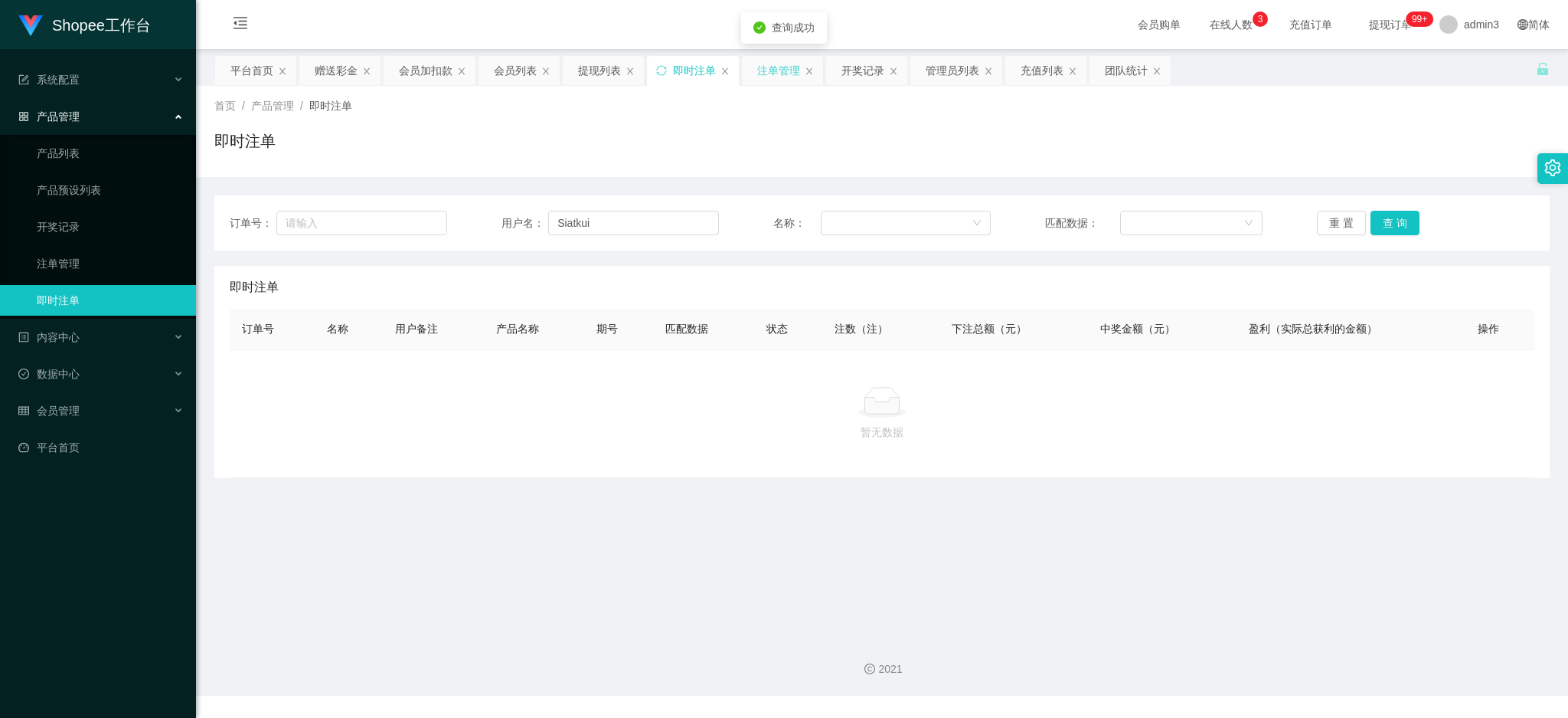
click at [775, 75] on div "注单管理" at bounding box center [778, 71] width 43 height 29
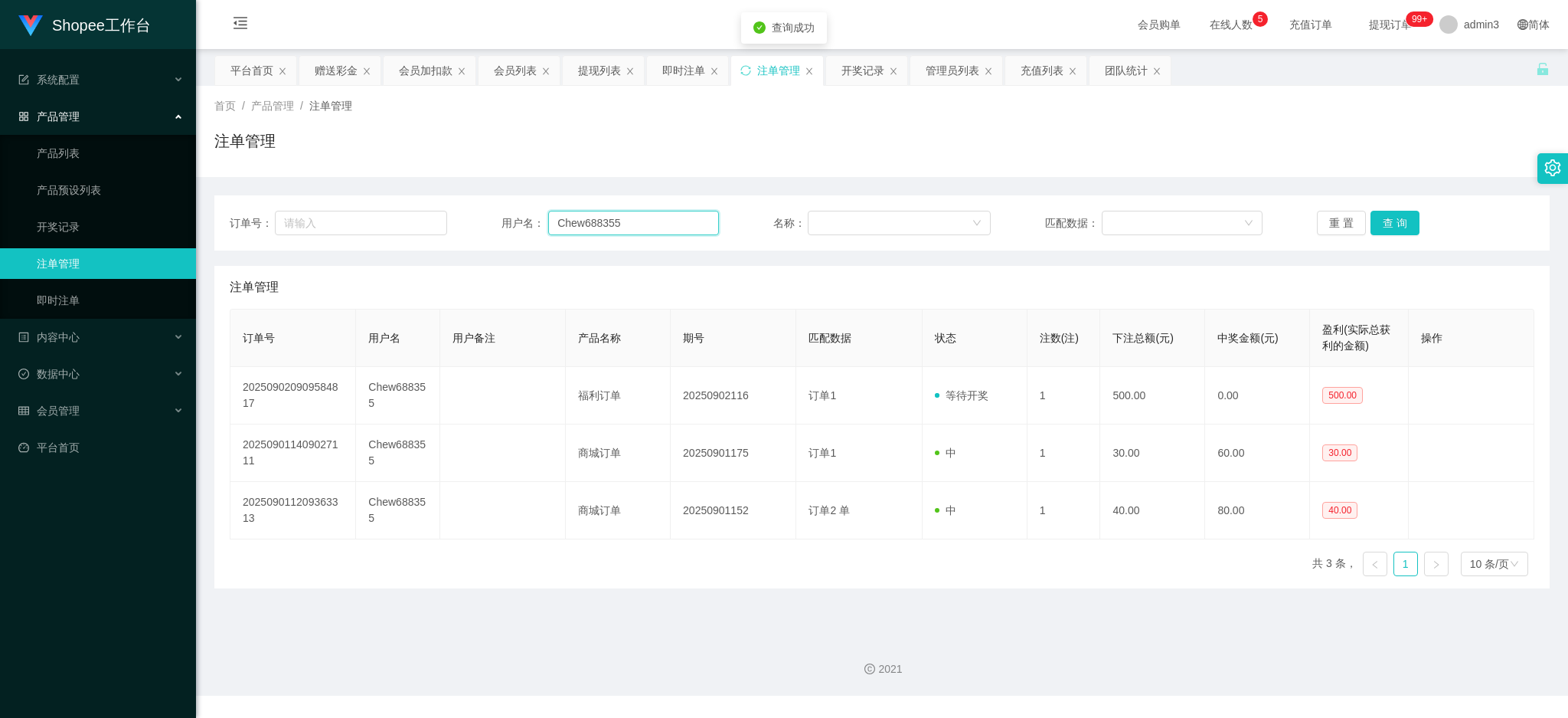
click at [591, 211] on input "Chew688355" at bounding box center [634, 222] width 171 height 24
paste input "Siatkui"
type input "Siatkui"
click at [1373, 215] on button "查 询" at bounding box center [1395, 222] width 49 height 24
